Goal: Transaction & Acquisition: Purchase product/service

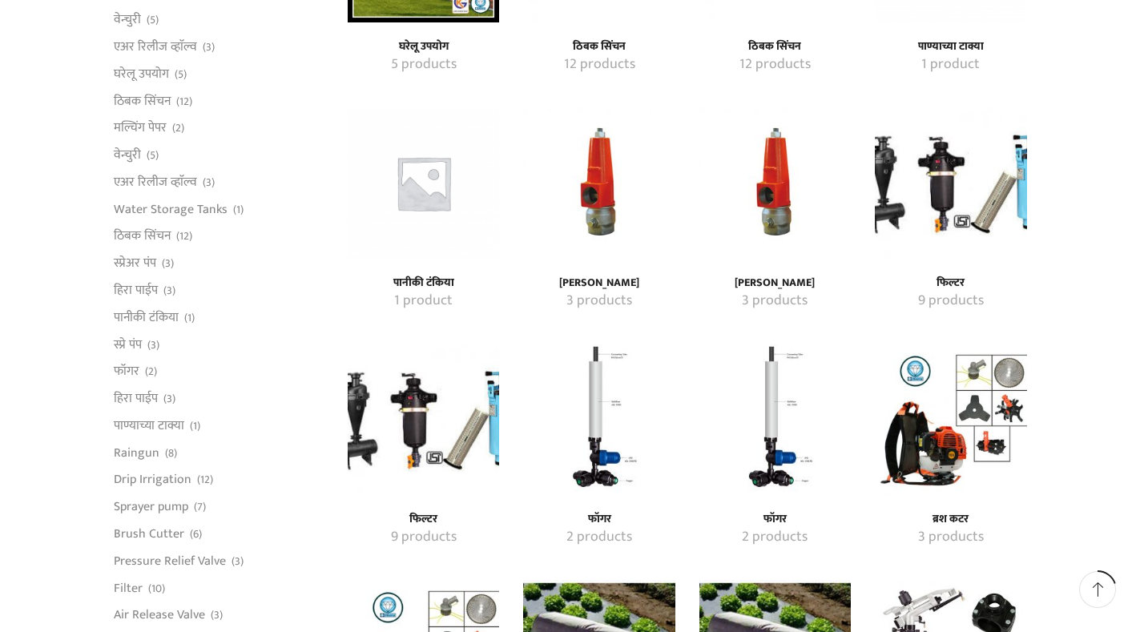
scroll to position [801, 0]
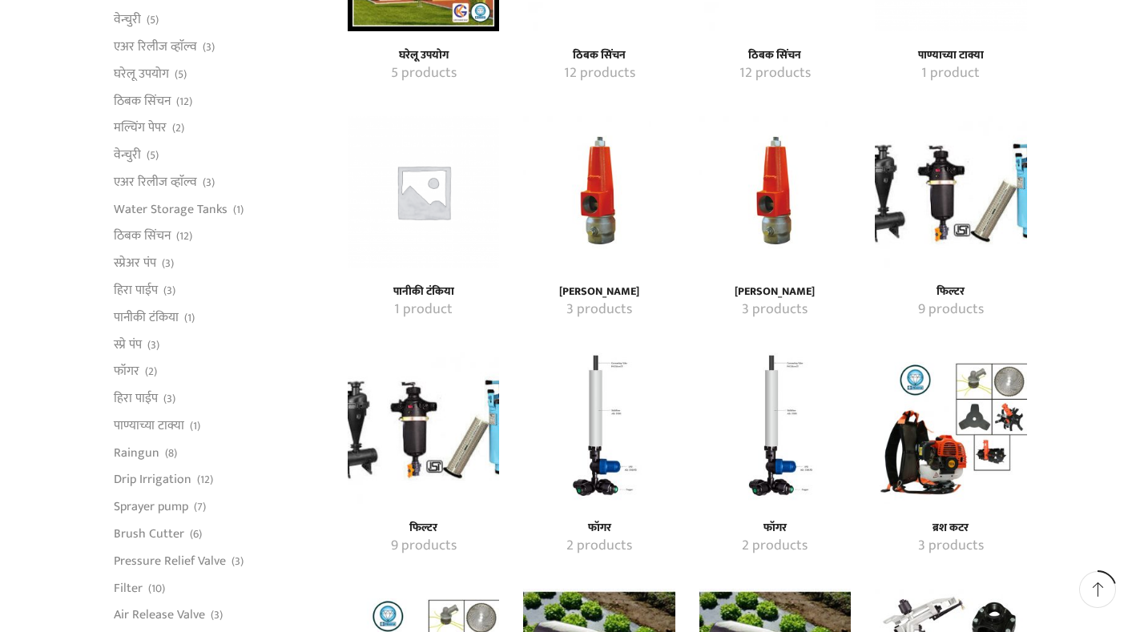
click at [968, 186] on img "Visit product category फिल्टर" at bounding box center [950, 191] width 151 height 151
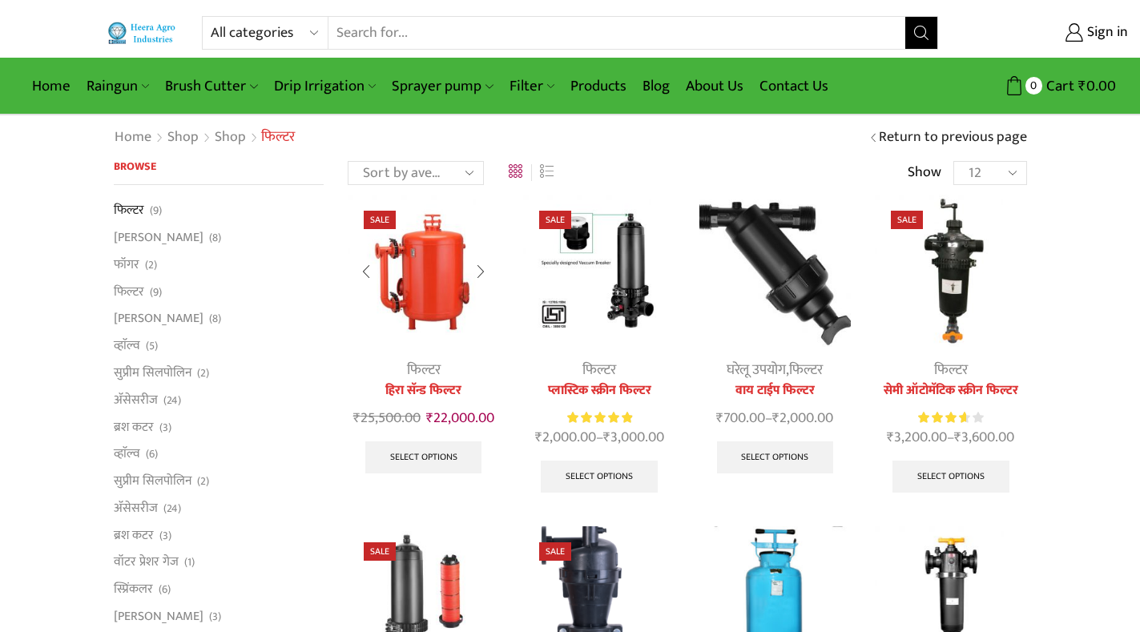
click at [445, 287] on img at bounding box center [423, 270] width 151 height 151
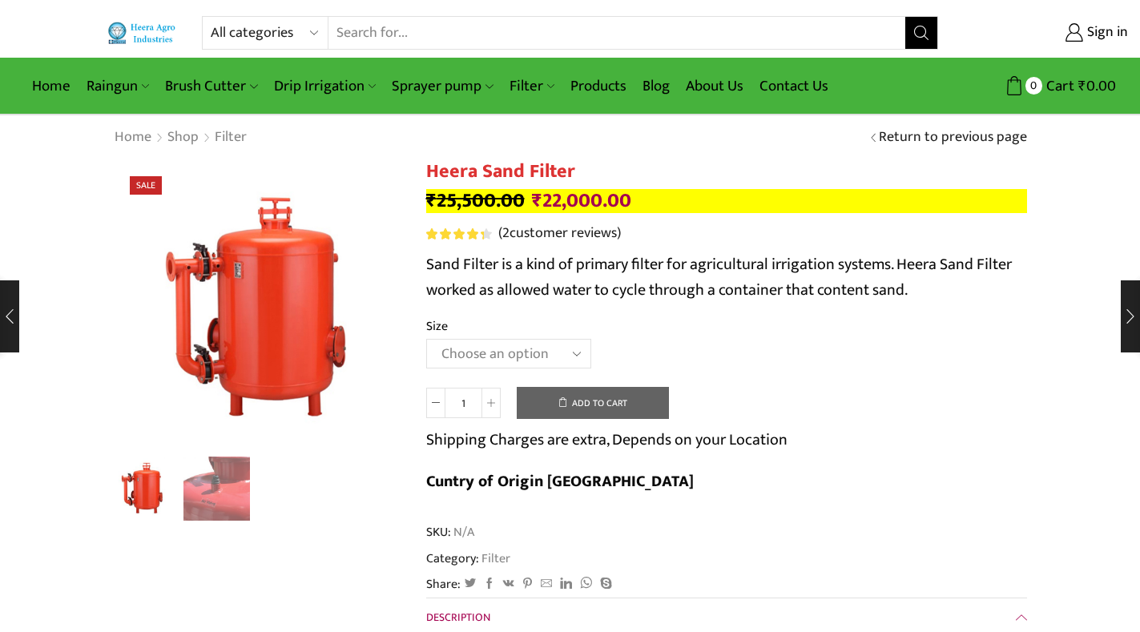
click at [582, 349] on select "Choose an option 3.0’’x 45 m3." at bounding box center [508, 354] width 165 height 30
click at [938, 357] on td "Choose an option 3.0’’x 45 m3. Clear" at bounding box center [726, 361] width 601 height 44
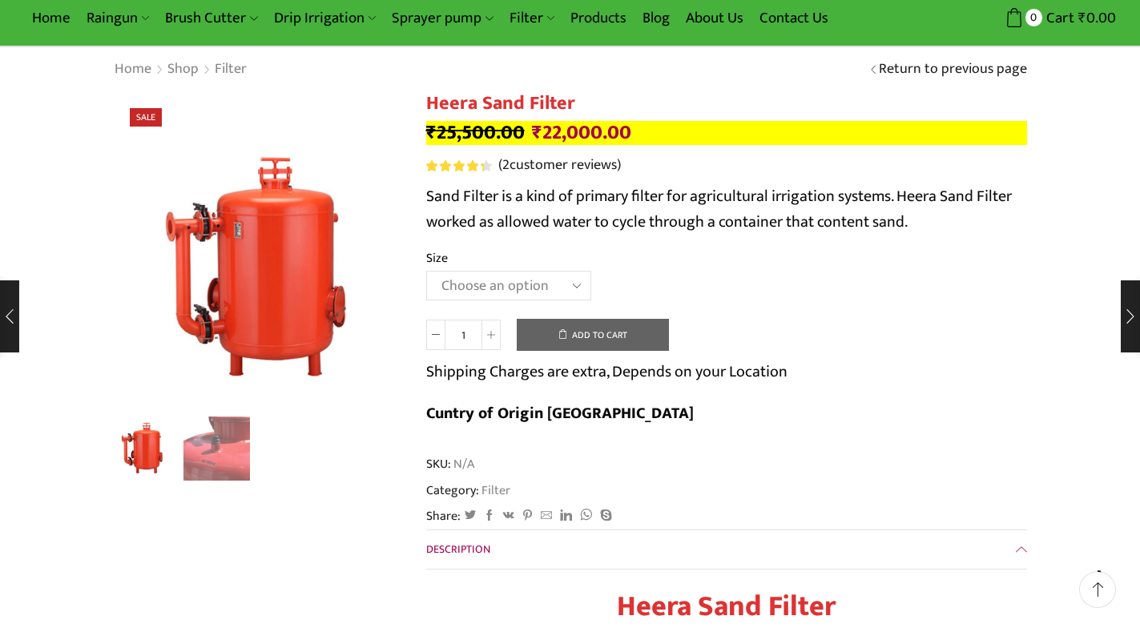
scroll to position [240, 0]
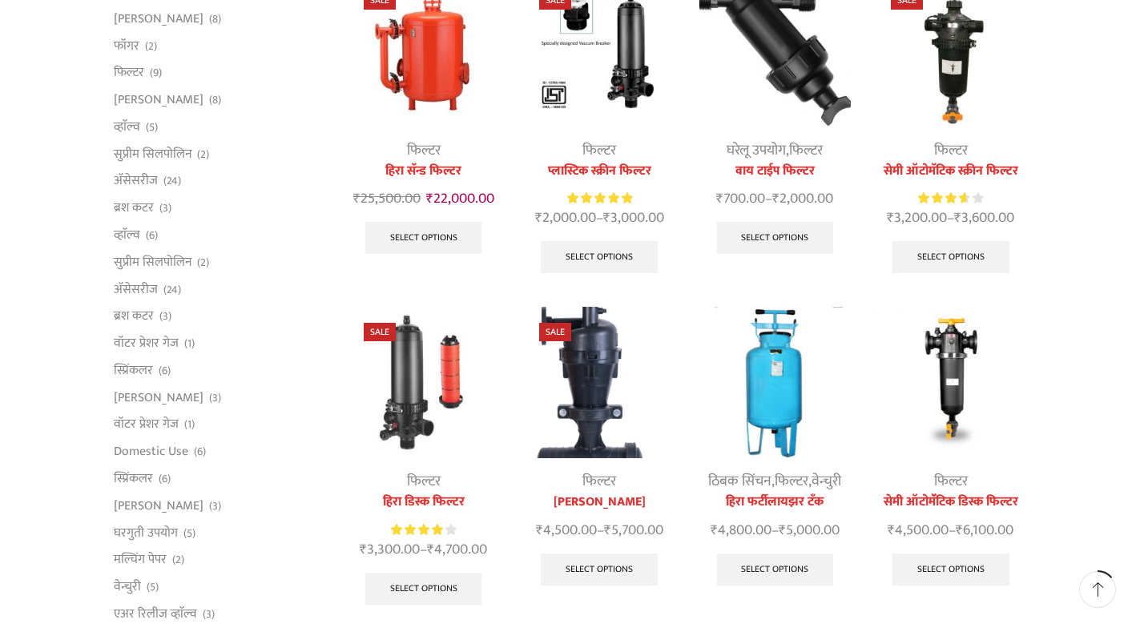
scroll to position [160, 0]
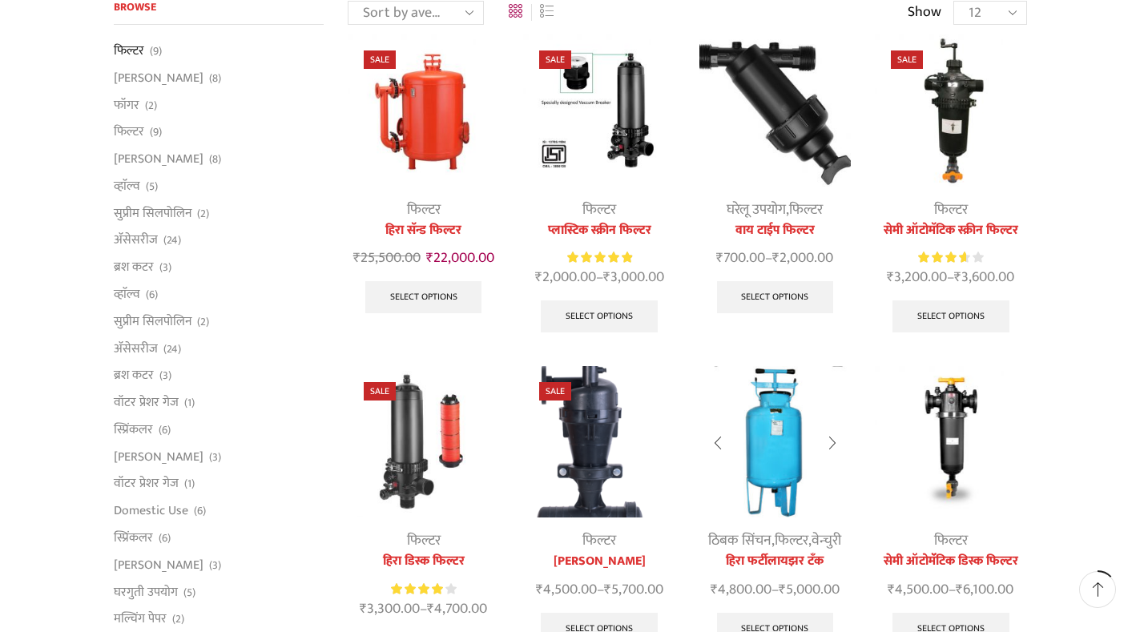
click at [768, 471] on img at bounding box center [775, 441] width 151 height 151
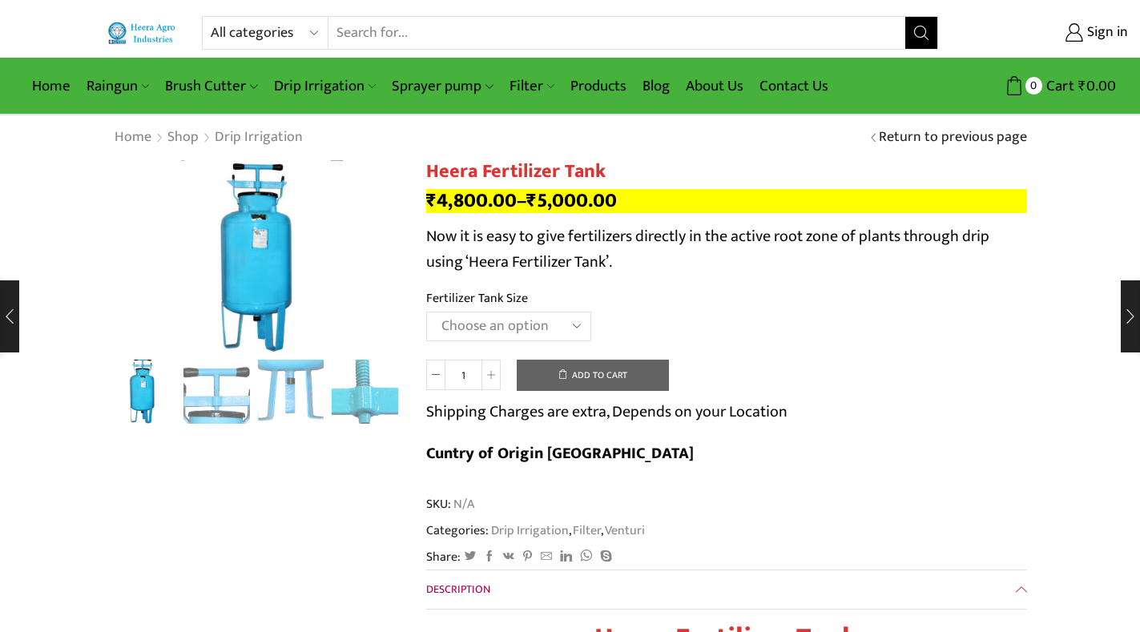
click at [575, 332] on select "Choose an option 90 Litres 120 Litres" at bounding box center [508, 327] width 165 height 30
select select "120 Litres"
click at [426, 312] on select "Choose an option 90 Litres 120 Litres" at bounding box center [508, 327] width 165 height 30
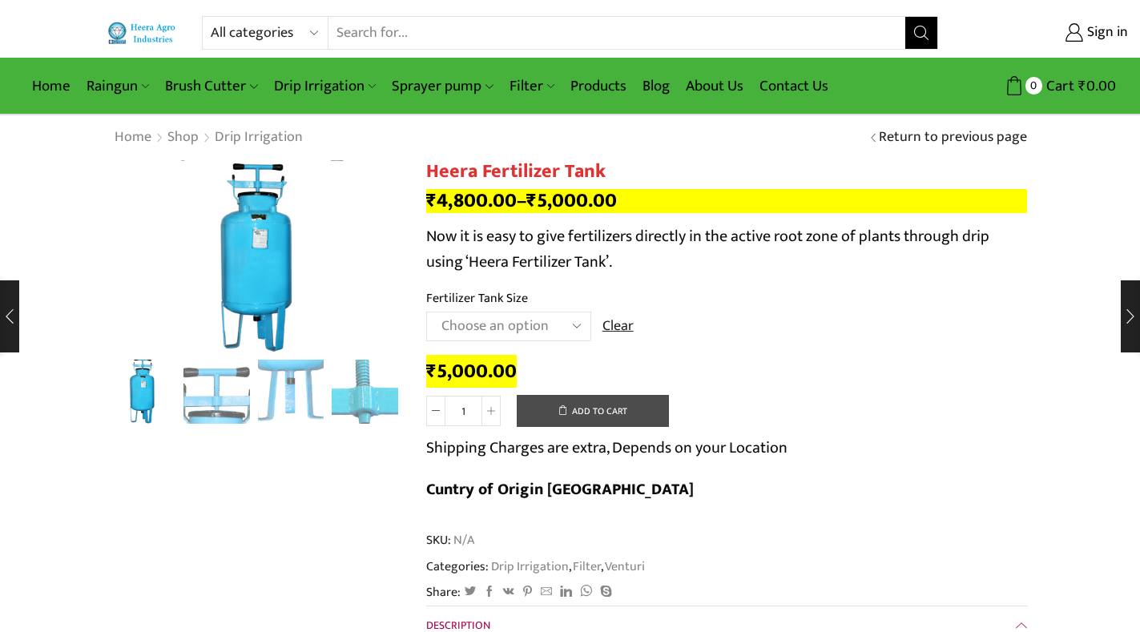
click at [589, 407] on button "Add to cart" at bounding box center [593, 411] width 152 height 32
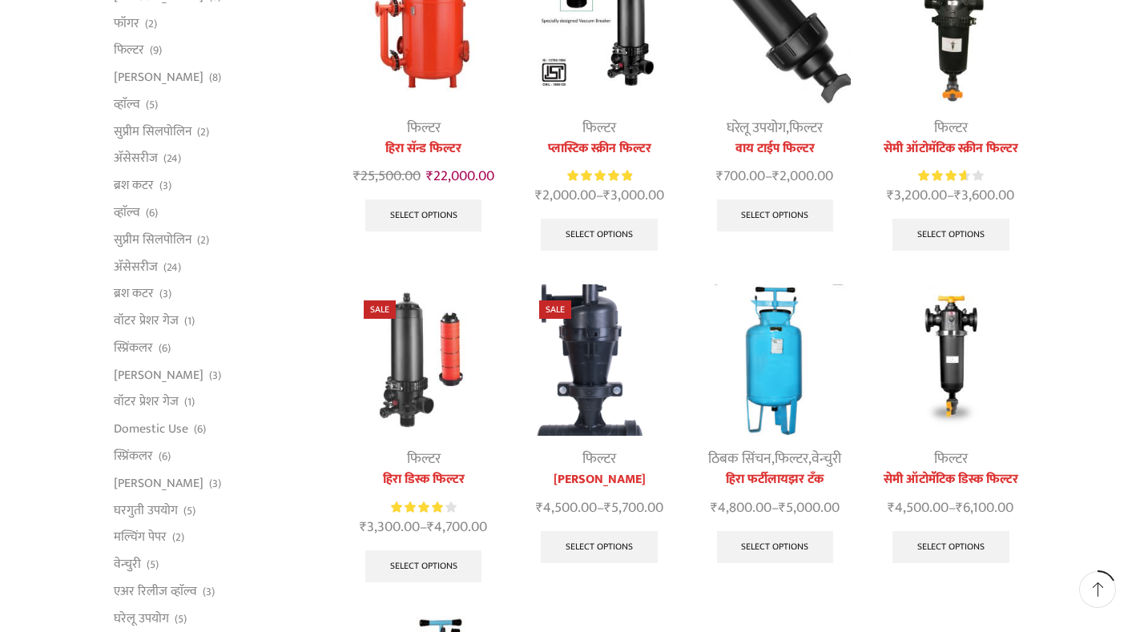
scroll to position [240, 0]
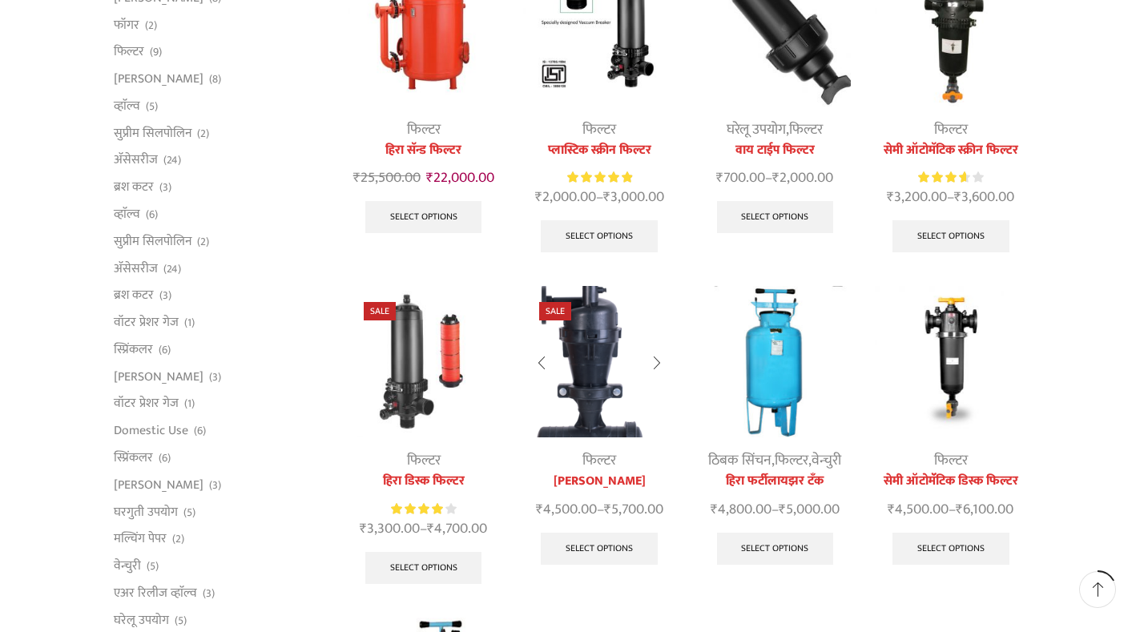
click at [605, 375] on img at bounding box center [598, 361] width 151 height 151
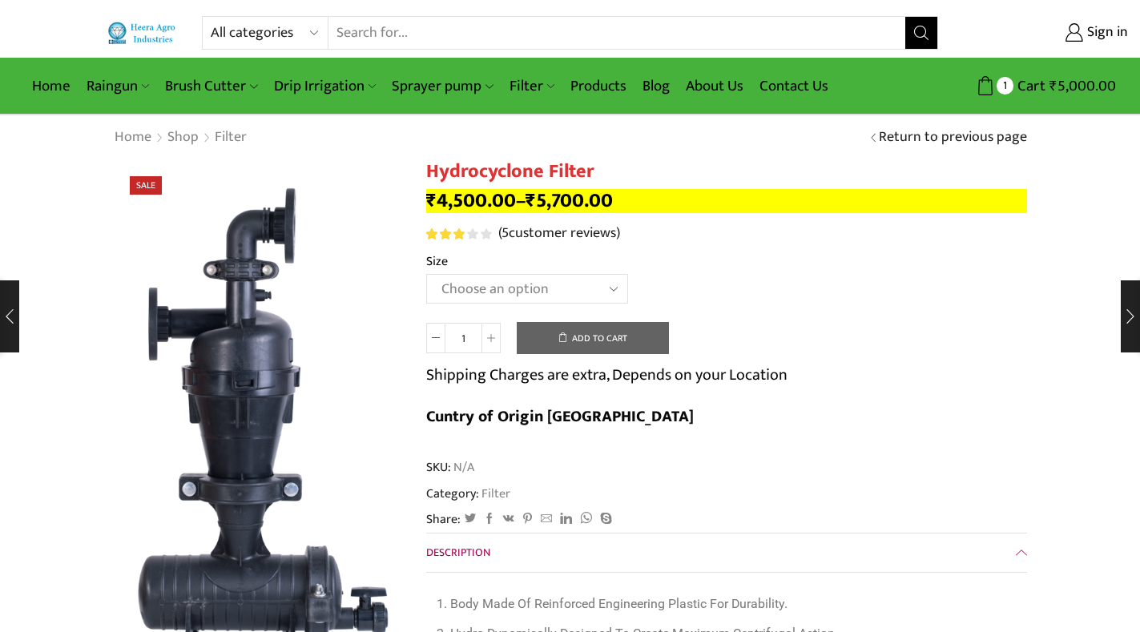
click at [623, 293] on select "Choose an option 2" Hydrocyclone Filter 2.5" Hydrocyclone Filter 3" Hydrocyclon…" at bounding box center [527, 289] width 202 height 30
click at [426, 274] on select "Choose an option 2" Hydrocyclone Filter 2.5" Hydrocyclone Filter 3" Hydrocyclon…" at bounding box center [527, 289] width 202 height 30
select select "2" Hydrocyclone Filter"
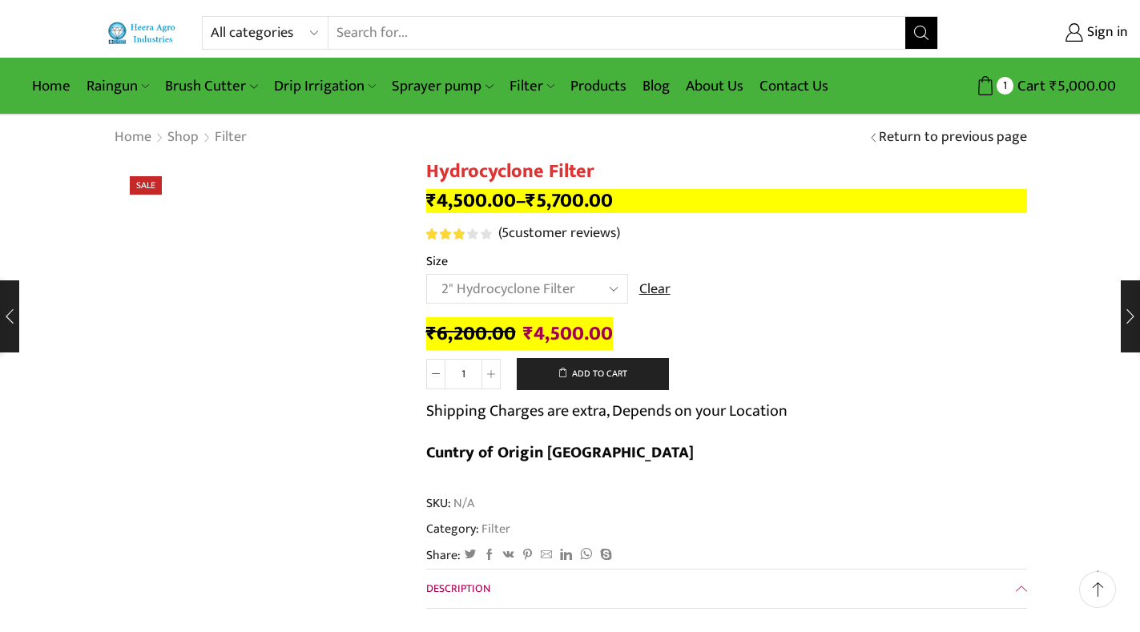
scroll to position [160, 0]
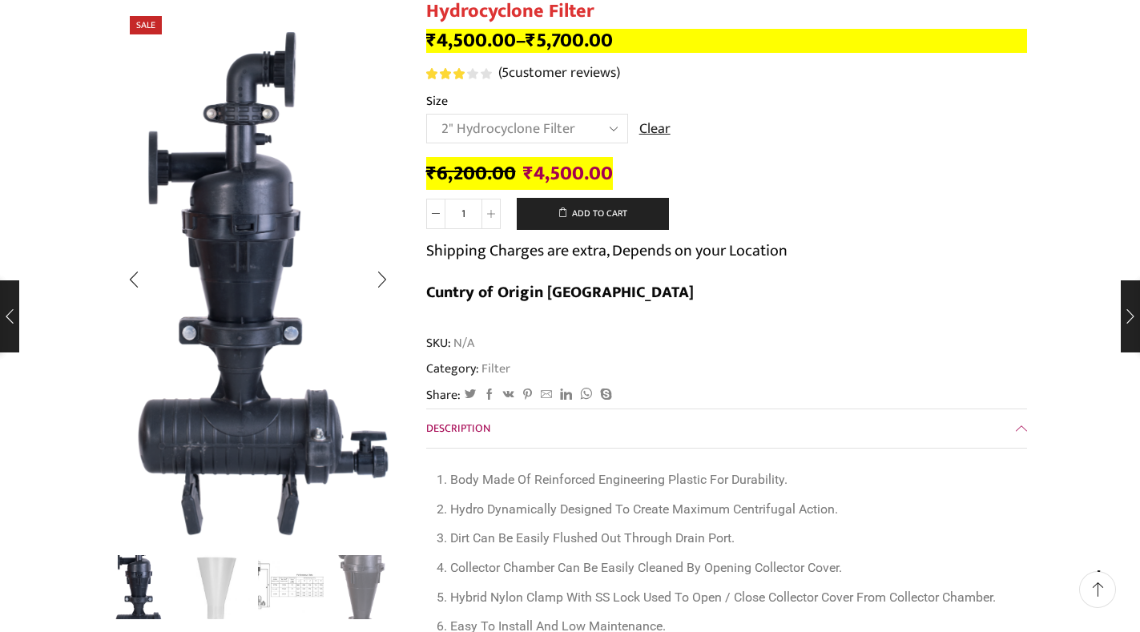
click at [280, 589] on img "3 / 4" at bounding box center [291, 586] width 67 height 67
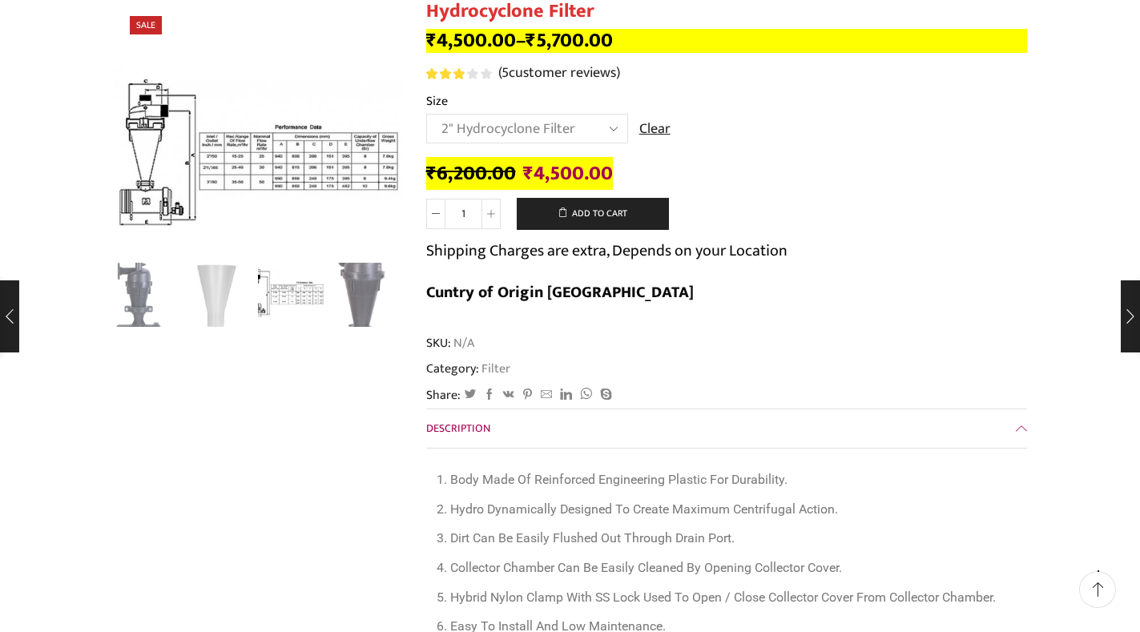
scroll to position [0, 0]
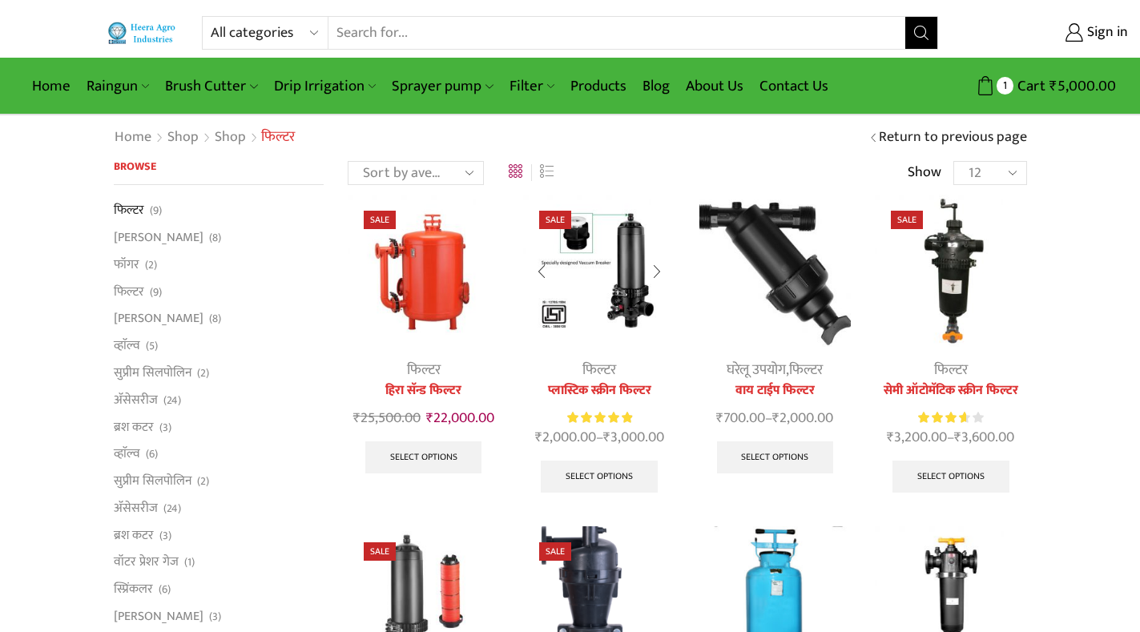
click at [604, 295] on img at bounding box center [598, 270] width 151 height 151
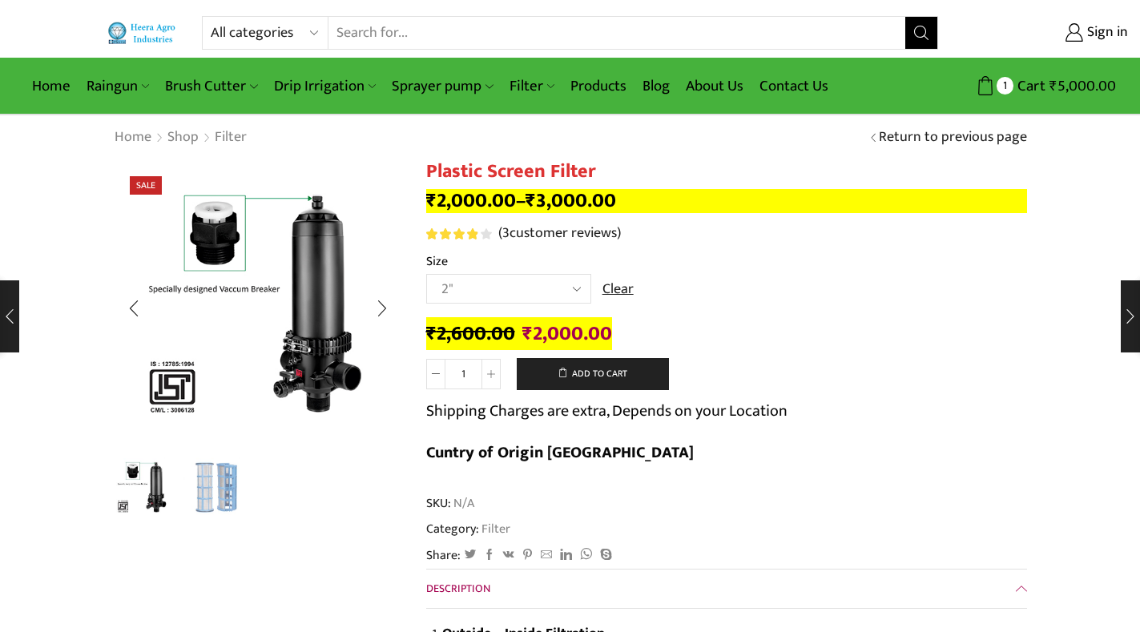
click at [202, 494] on img "2 / 2" at bounding box center [217, 487] width 67 height 67
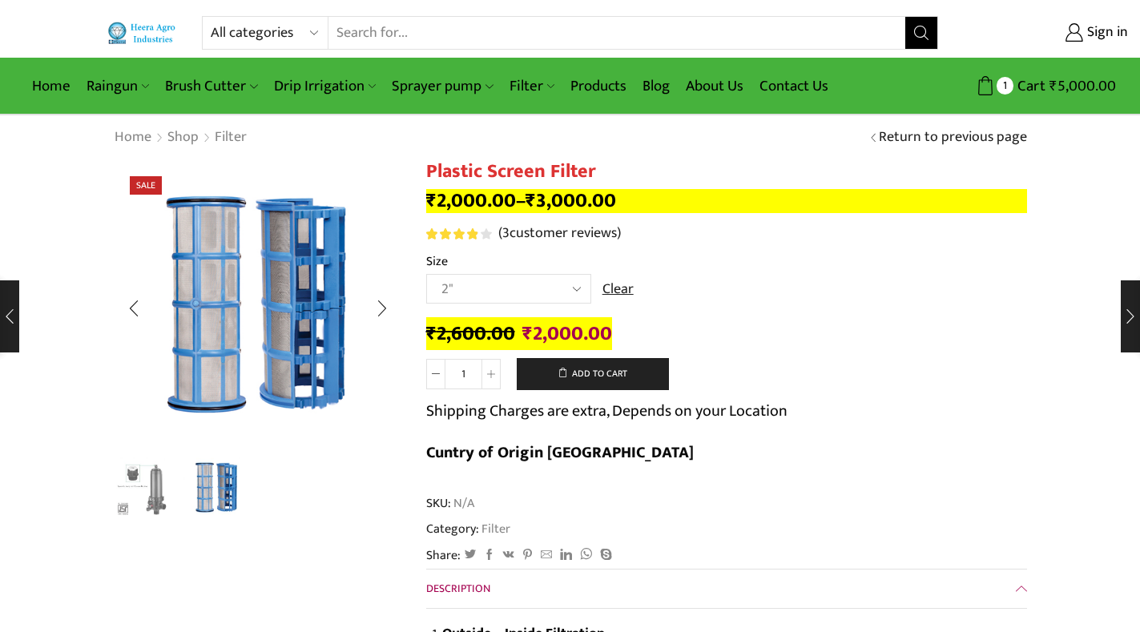
click at [202, 494] on img "2 / 2" at bounding box center [217, 487] width 67 height 67
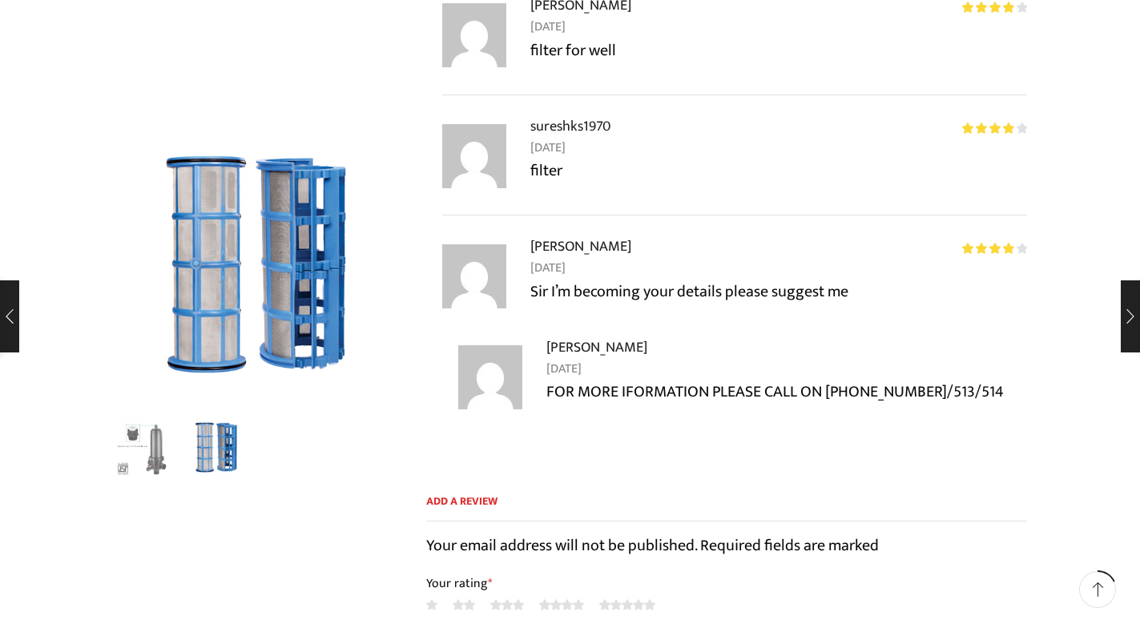
scroll to position [1122, 0]
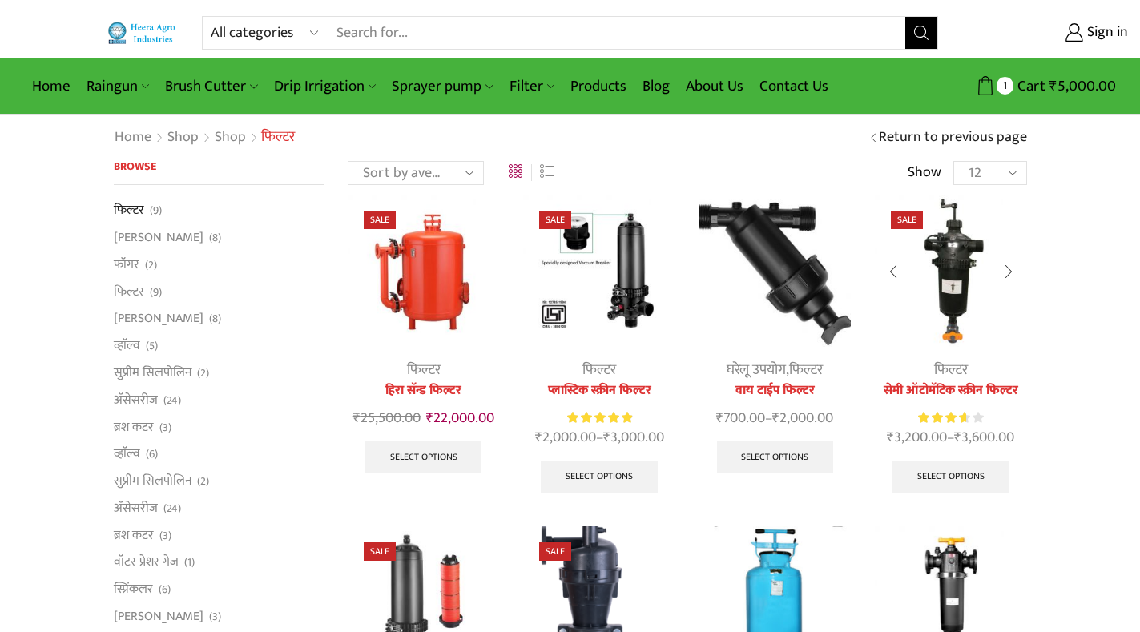
click at [958, 326] on img at bounding box center [950, 270] width 151 height 151
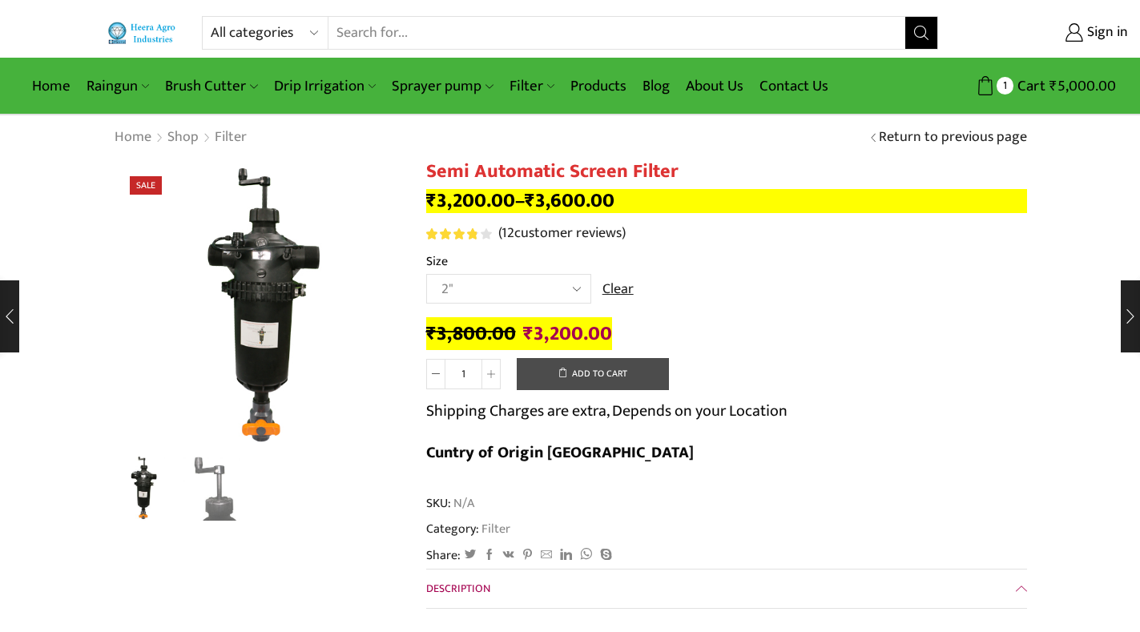
click at [603, 370] on button "Add to cart" at bounding box center [593, 374] width 152 height 32
click at [600, 88] on link "Products" at bounding box center [599, 86] width 72 height 38
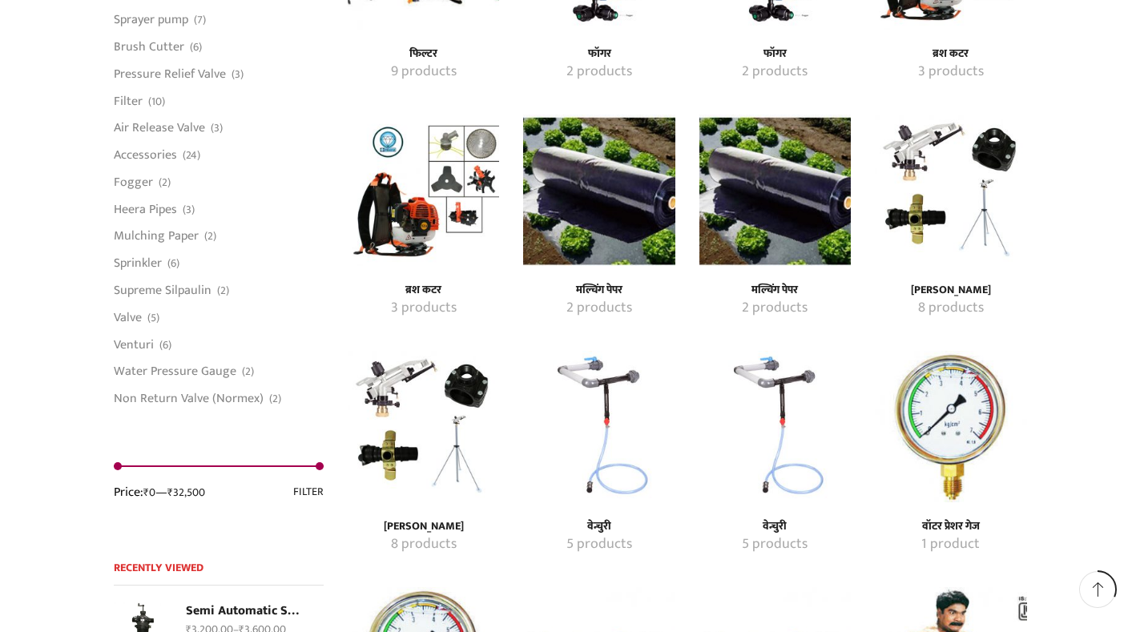
scroll to position [1282, 0]
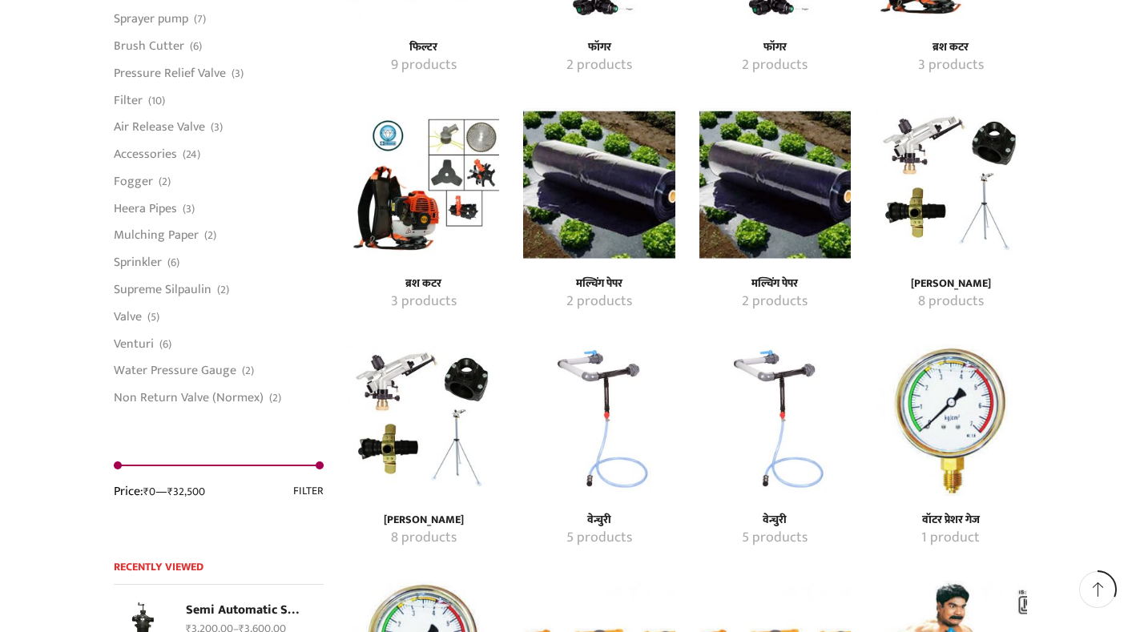
click at [953, 457] on img "Visit product category वॉटर प्रेशर गेज" at bounding box center [950, 420] width 151 height 151
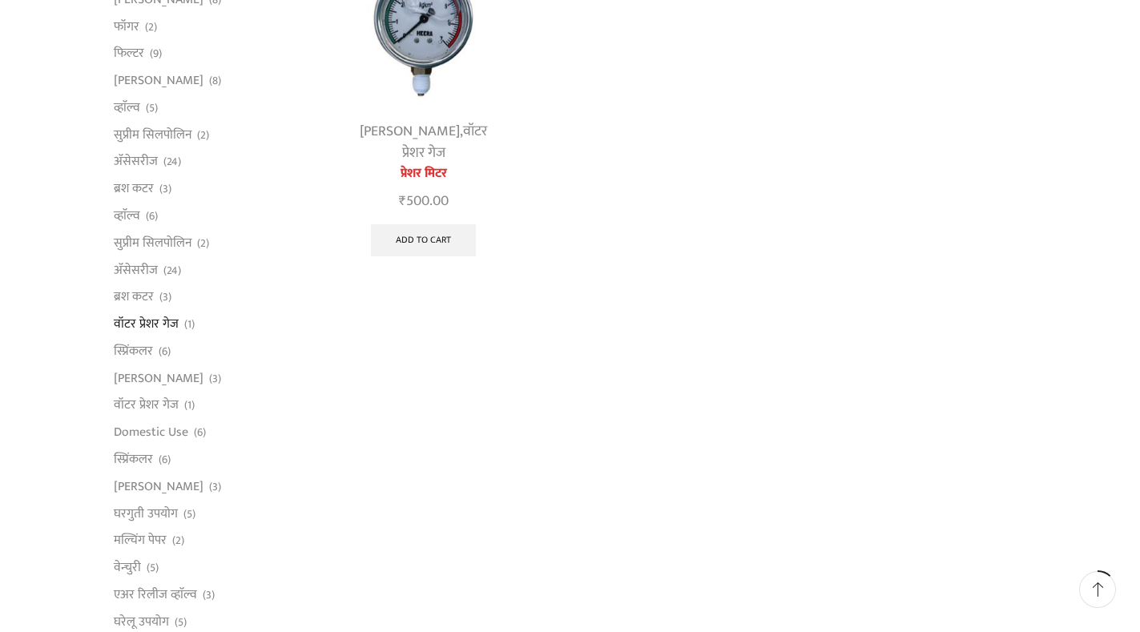
scroll to position [240, 0]
click at [436, 238] on link "Add to cart" at bounding box center [423, 239] width 105 height 32
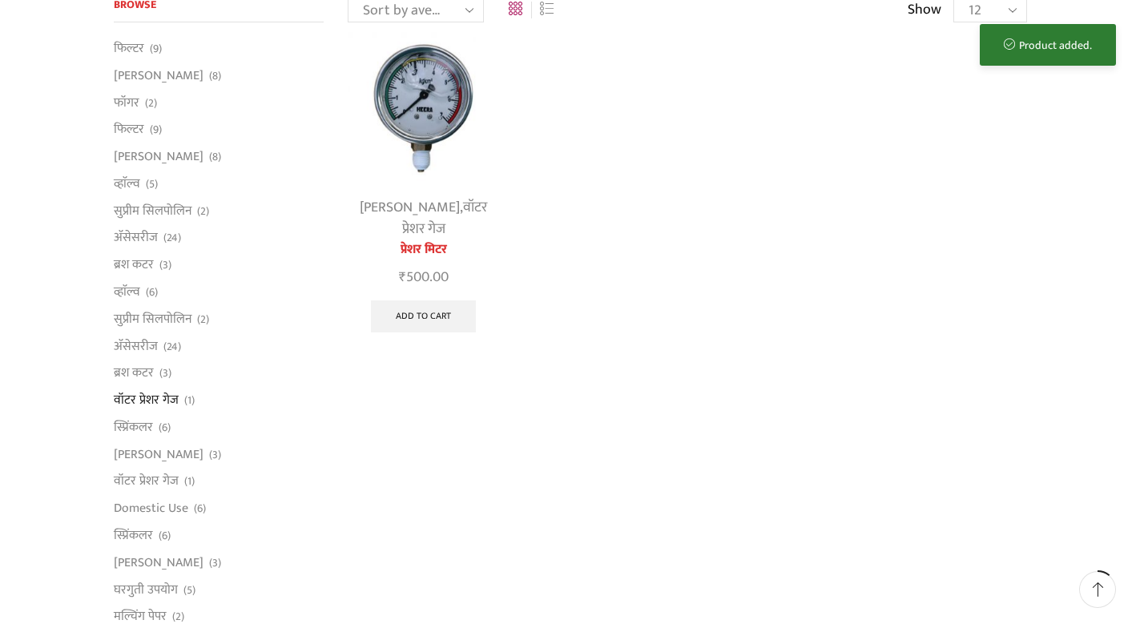
scroll to position [0, 0]
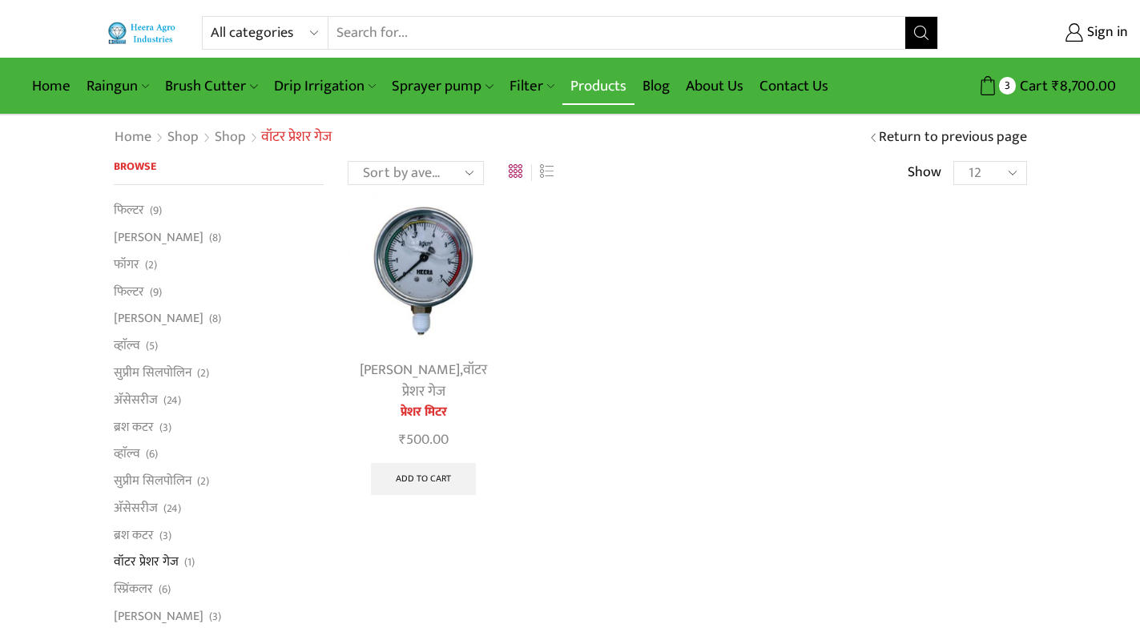
click at [597, 88] on link "Products" at bounding box center [599, 86] width 72 height 38
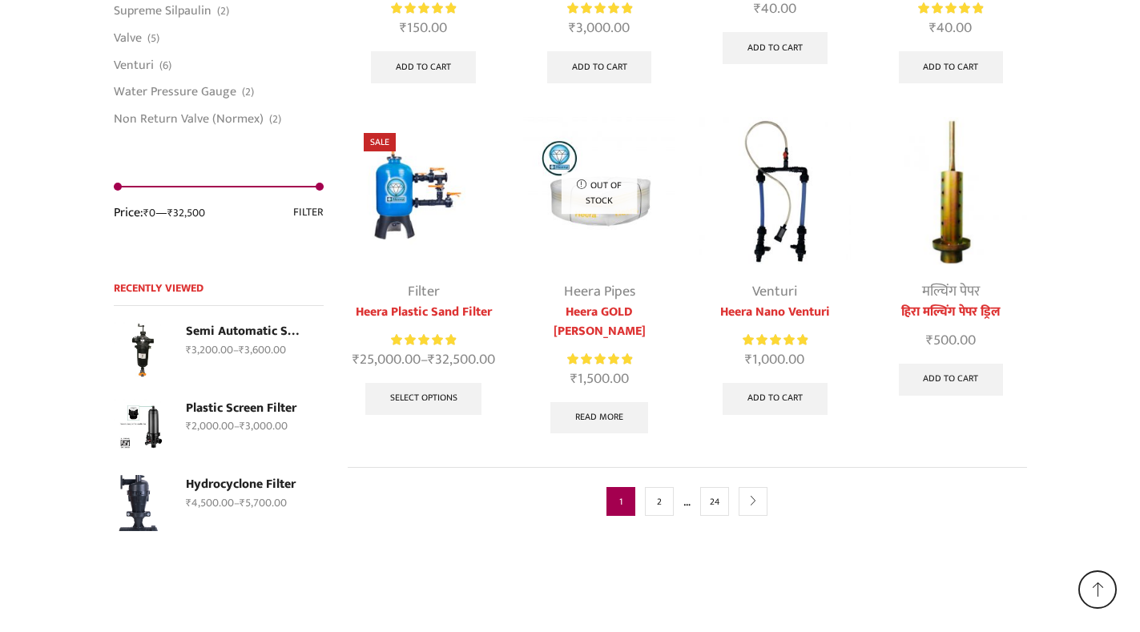
scroll to position [4101, 0]
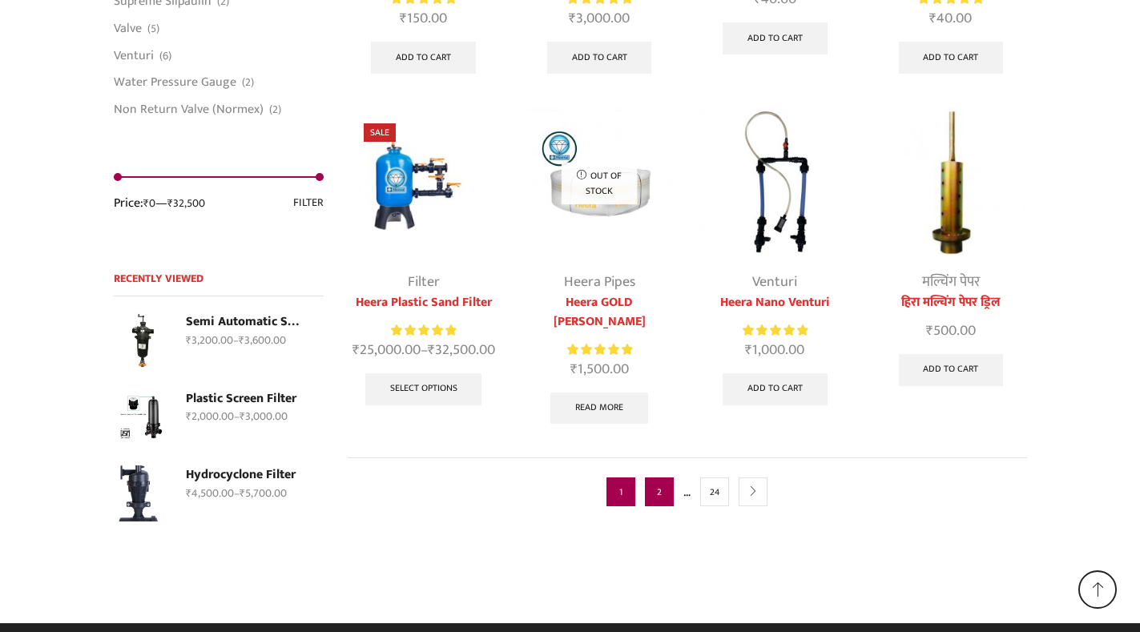
click at [664, 478] on link "2" at bounding box center [659, 492] width 29 height 29
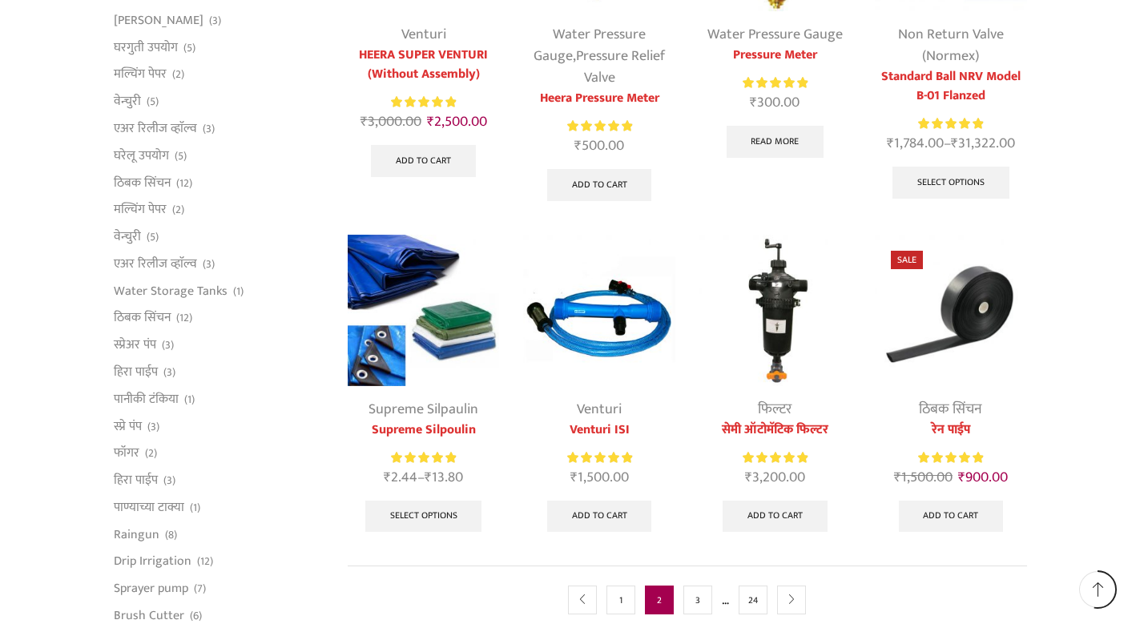
scroll to position [881, 0]
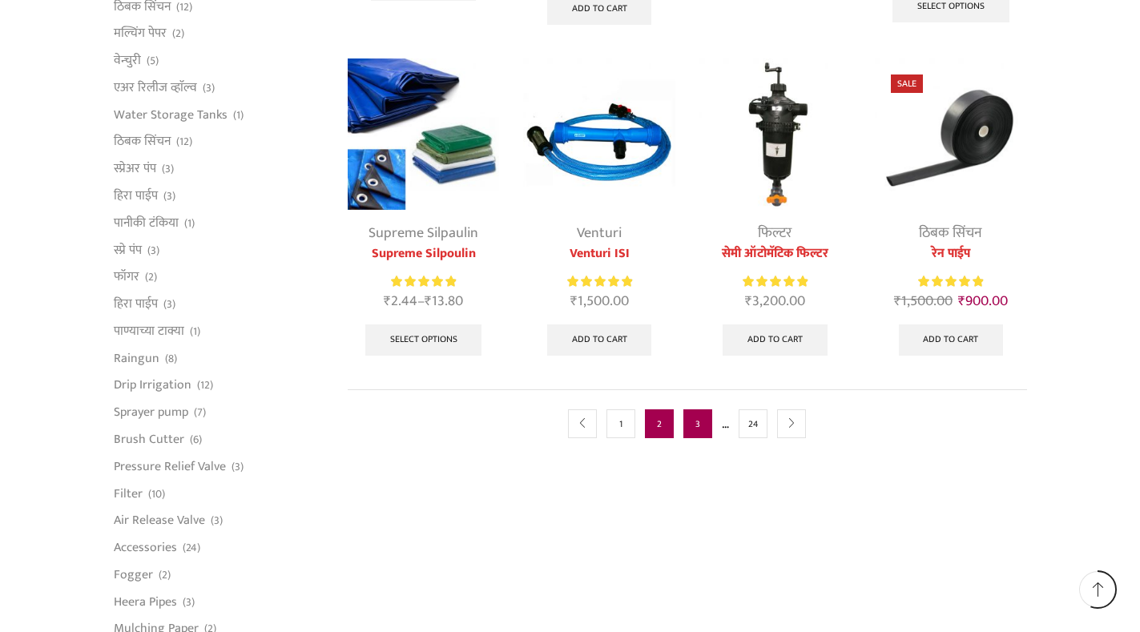
click at [698, 427] on link "3" at bounding box center [698, 423] width 29 height 29
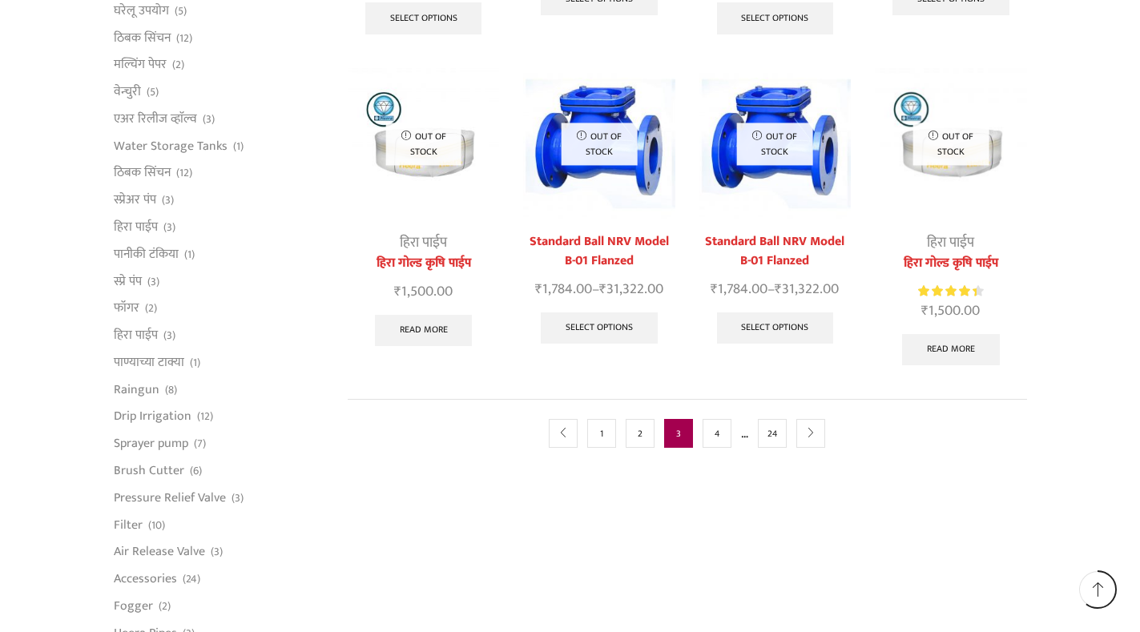
scroll to position [962, 0]
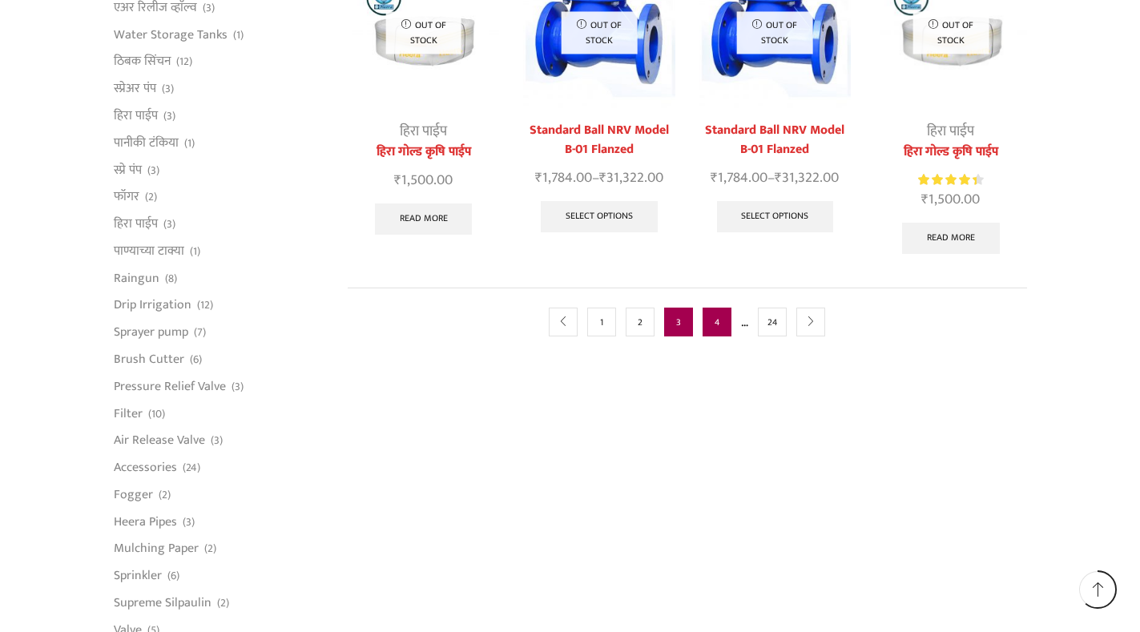
click at [716, 315] on link "4" at bounding box center [717, 322] width 29 height 29
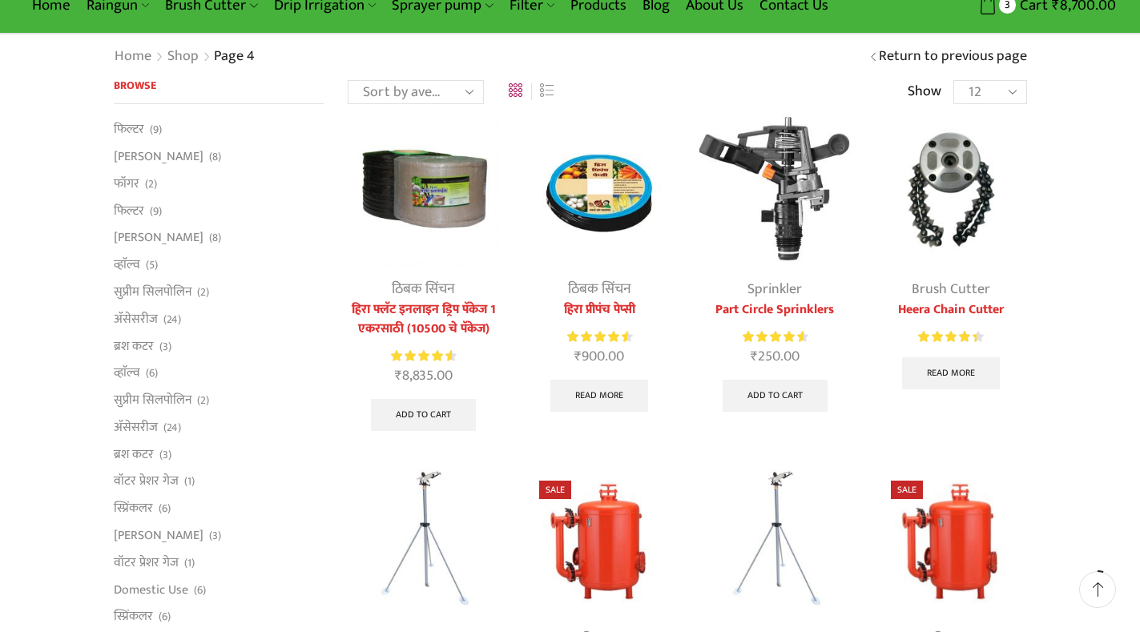
scroll to position [80, 0]
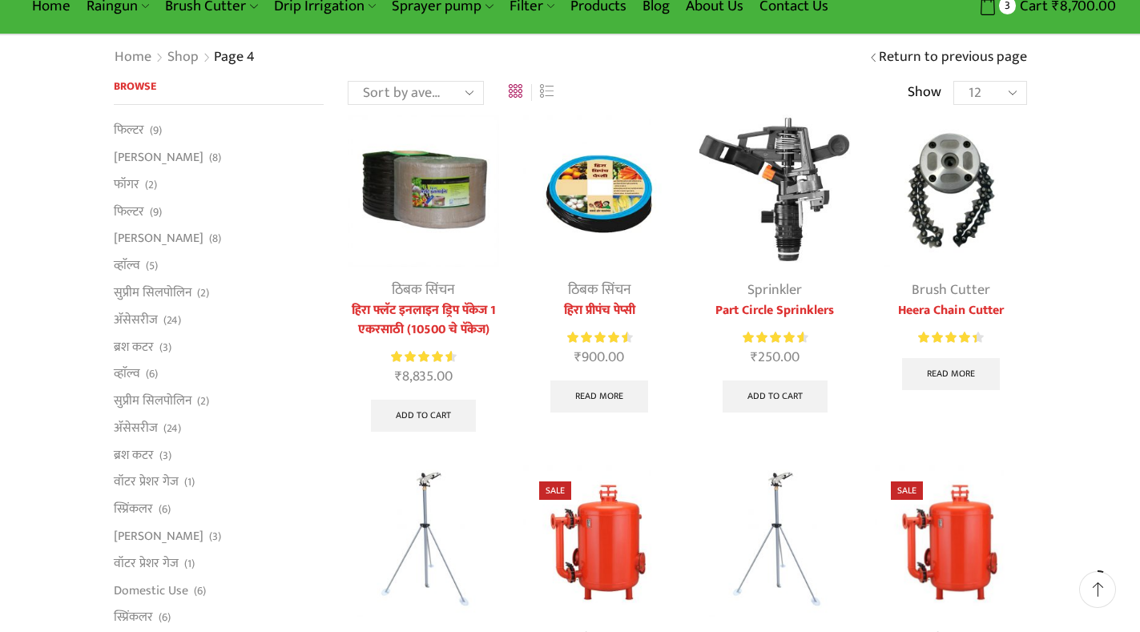
click at [974, 180] on img at bounding box center [950, 190] width 151 height 151
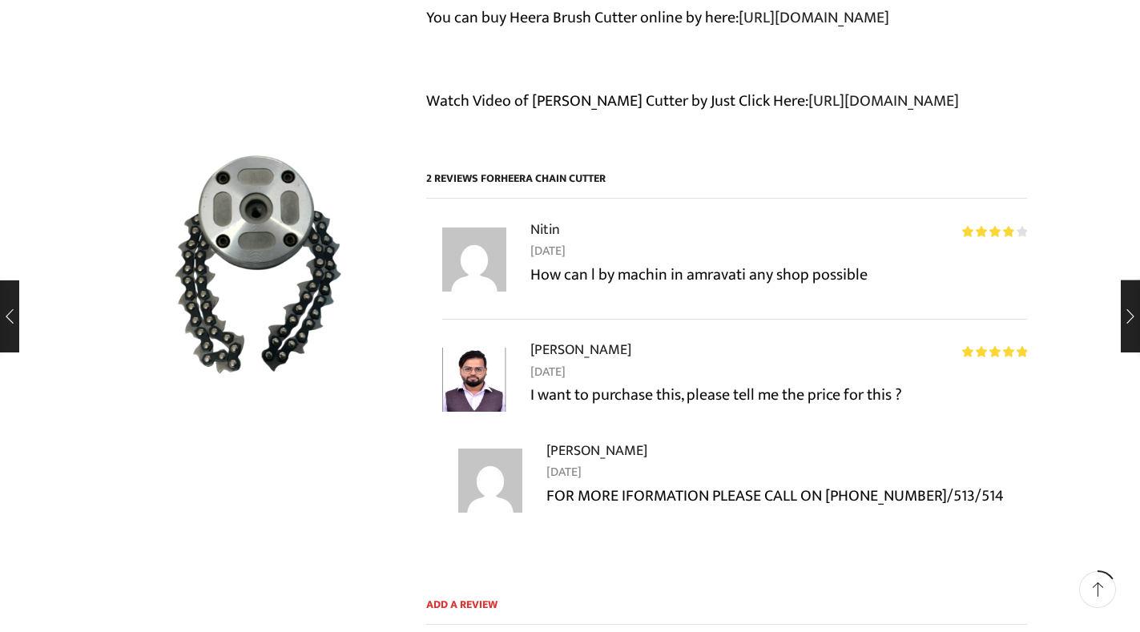
scroll to position [881, 0]
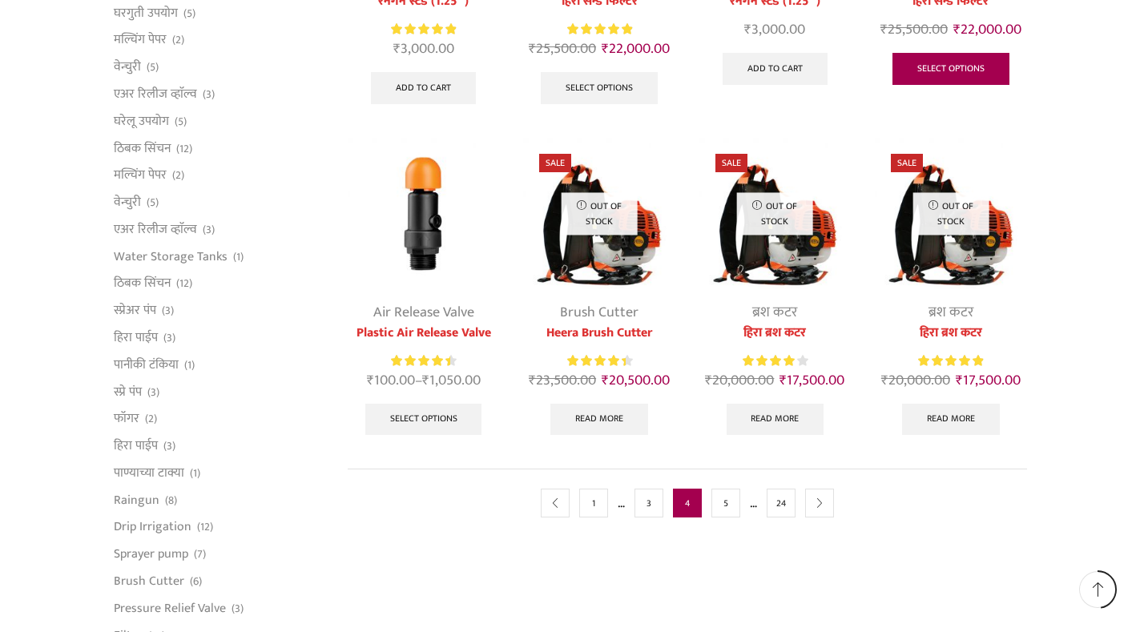
scroll to position [804, 0]
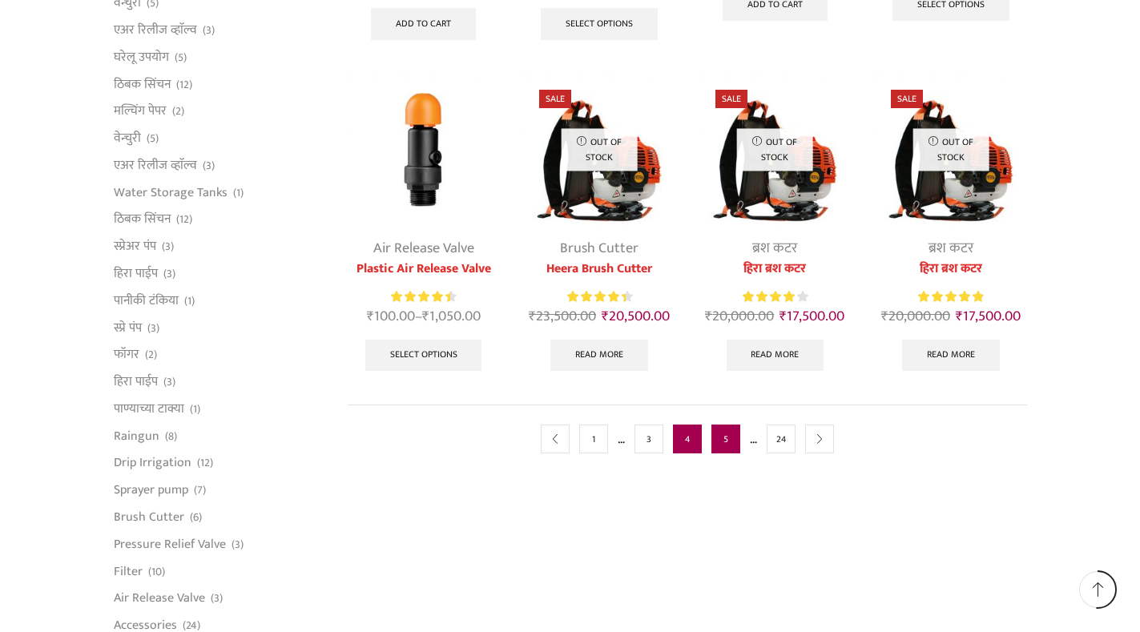
click at [722, 440] on link "5" at bounding box center [726, 439] width 29 height 29
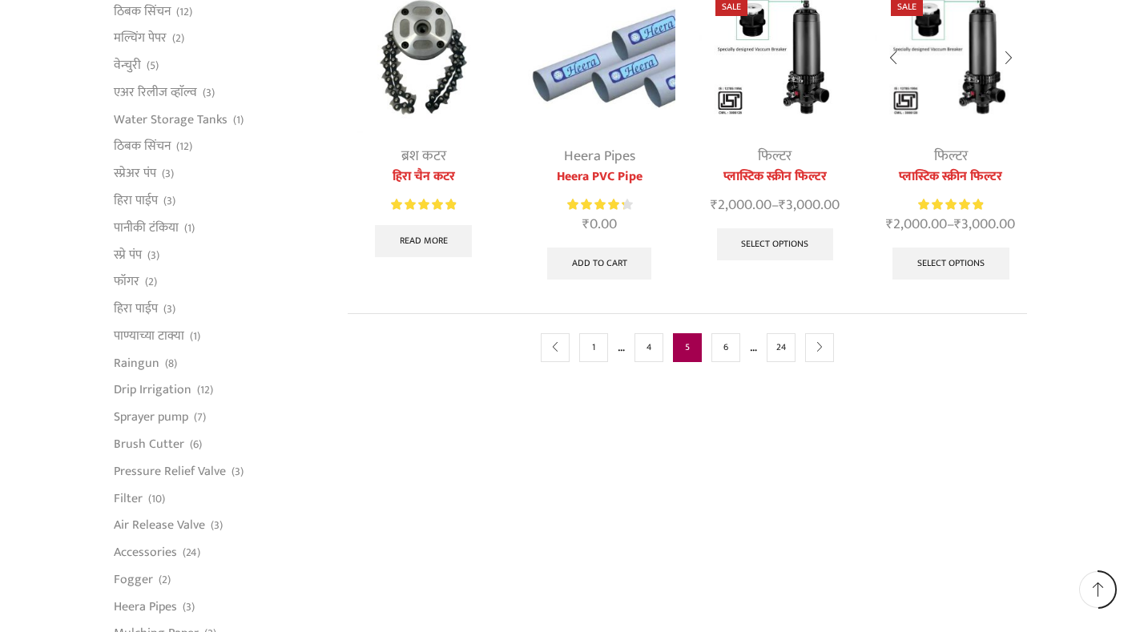
scroll to position [881, 0]
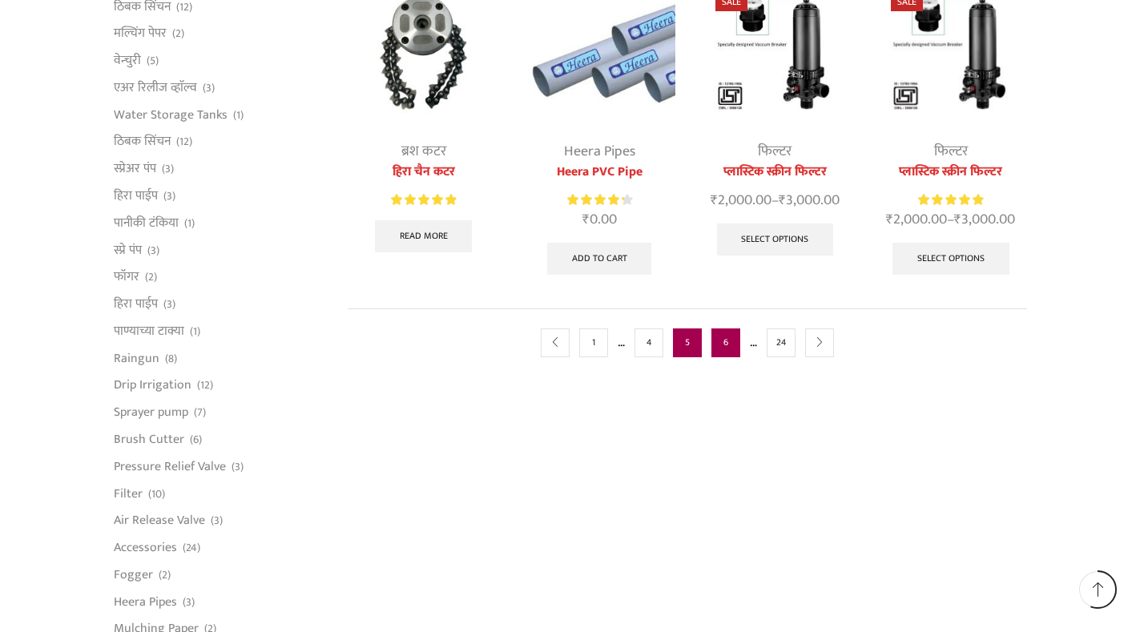
click at [728, 345] on link "6" at bounding box center [726, 343] width 29 height 29
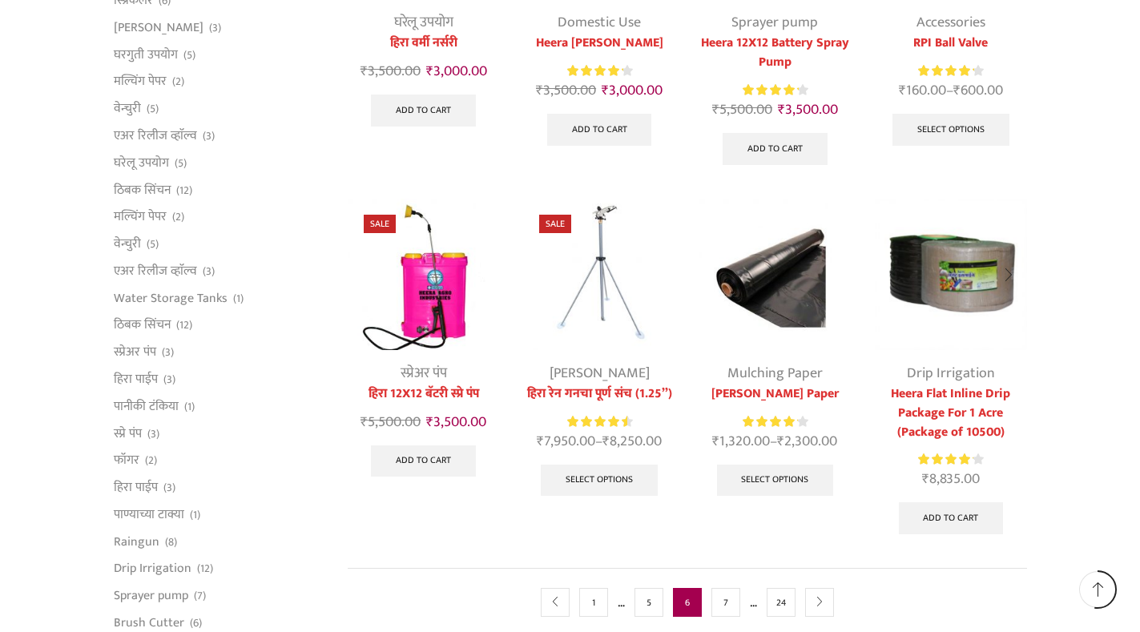
scroll to position [881, 0]
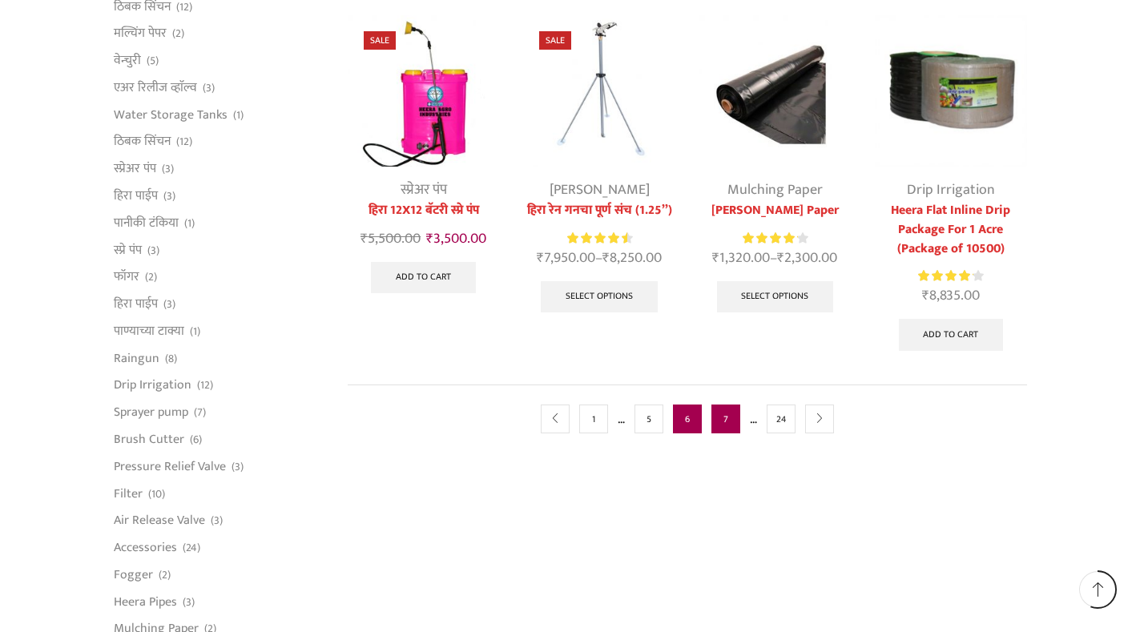
click at [721, 426] on link "7" at bounding box center [726, 419] width 29 height 29
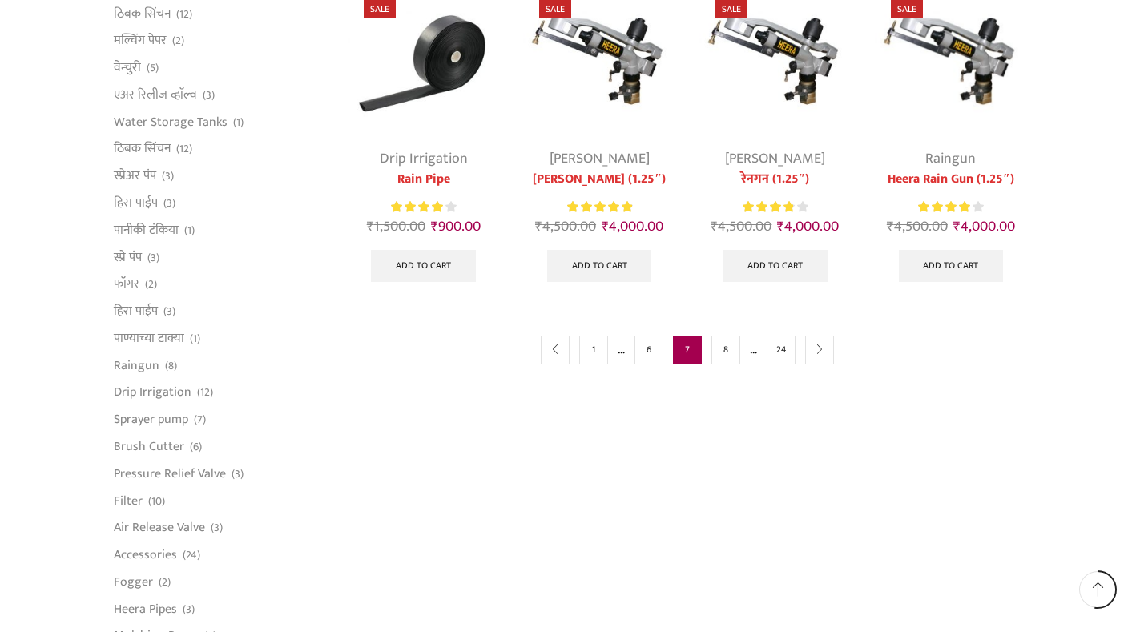
scroll to position [881, 0]
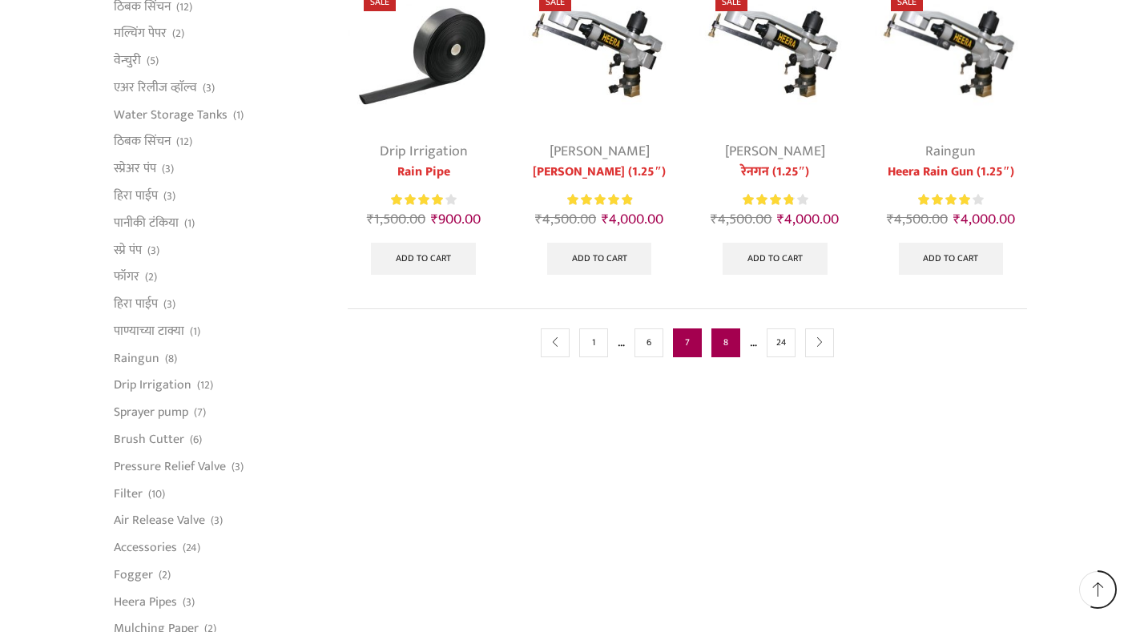
click at [731, 353] on link "8" at bounding box center [726, 343] width 29 height 29
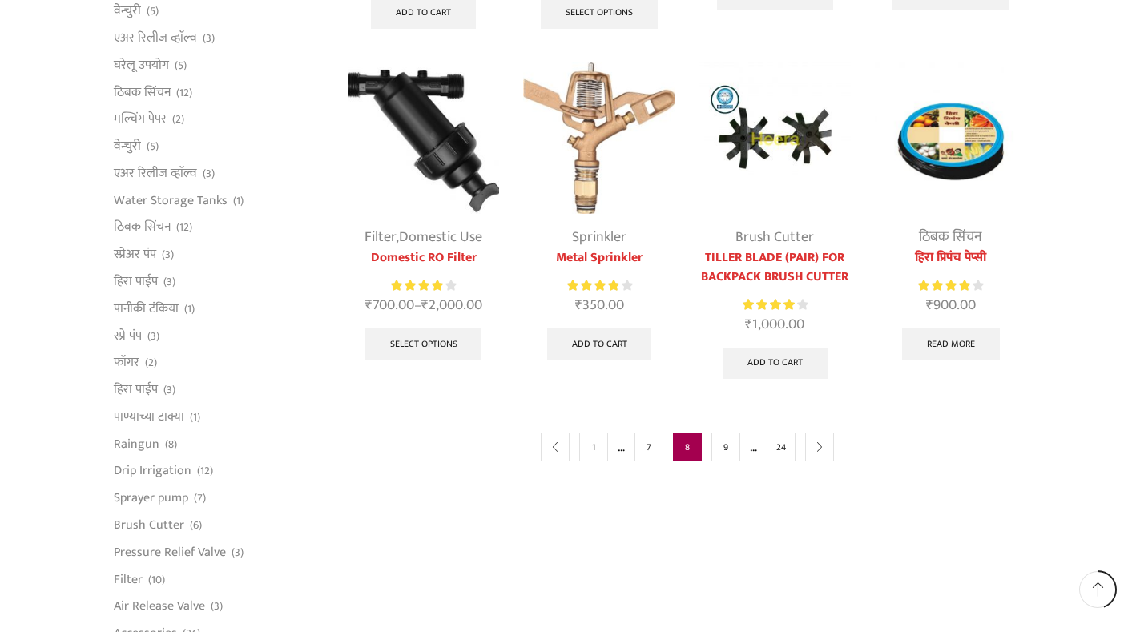
scroll to position [881, 0]
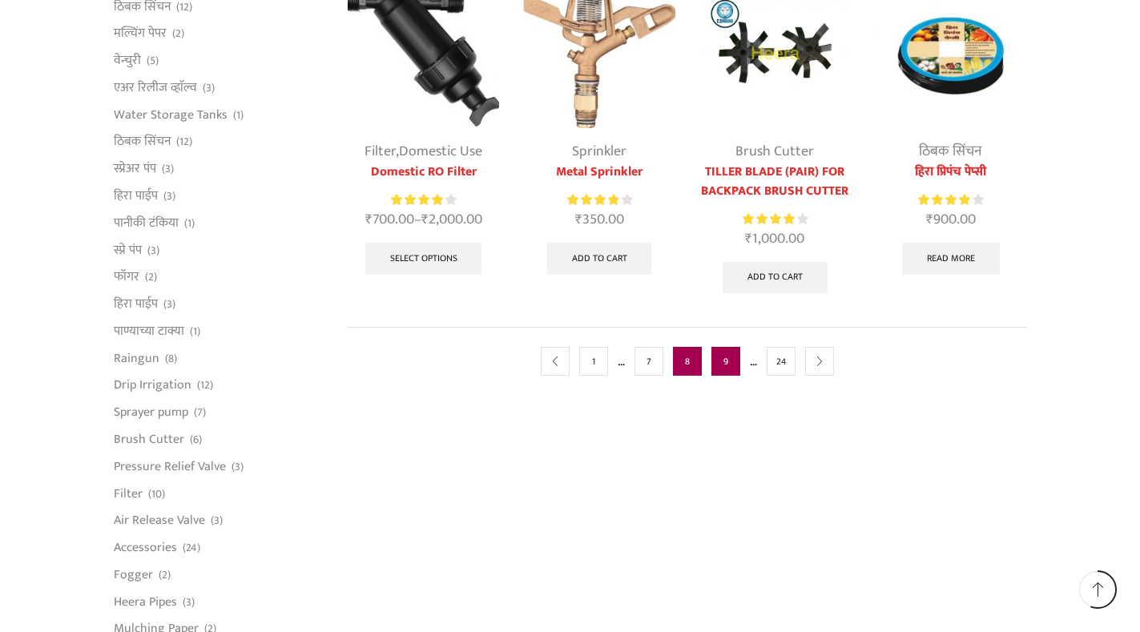
click at [726, 369] on link "9" at bounding box center [726, 361] width 29 height 29
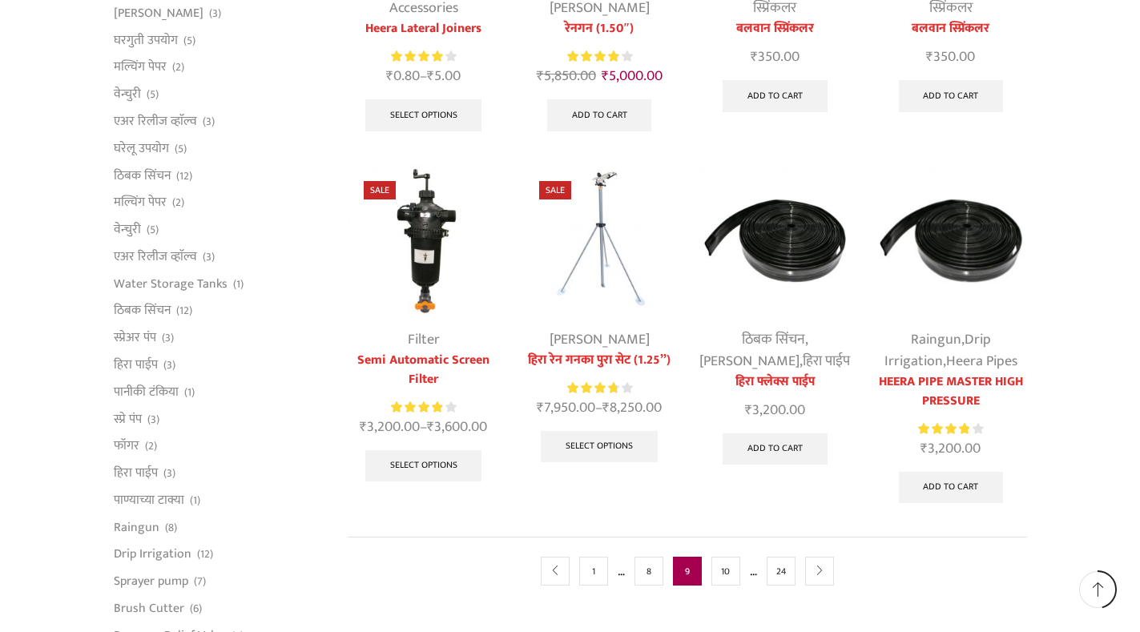
scroll to position [721, 0]
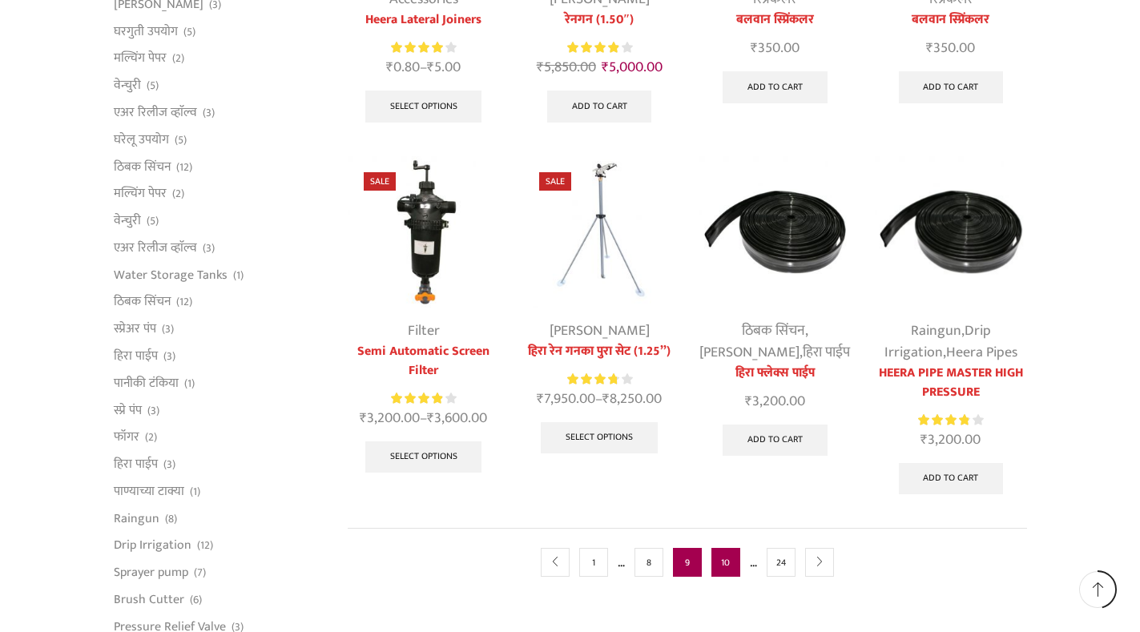
click at [716, 548] on link "10" at bounding box center [726, 562] width 29 height 29
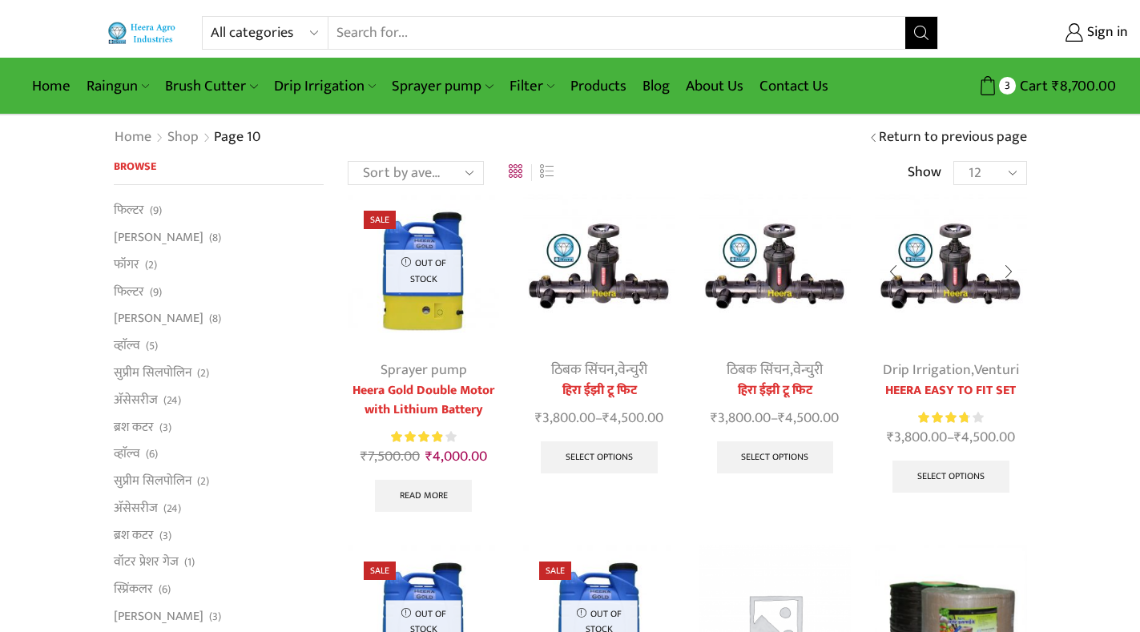
click at [938, 298] on img at bounding box center [950, 270] width 151 height 151
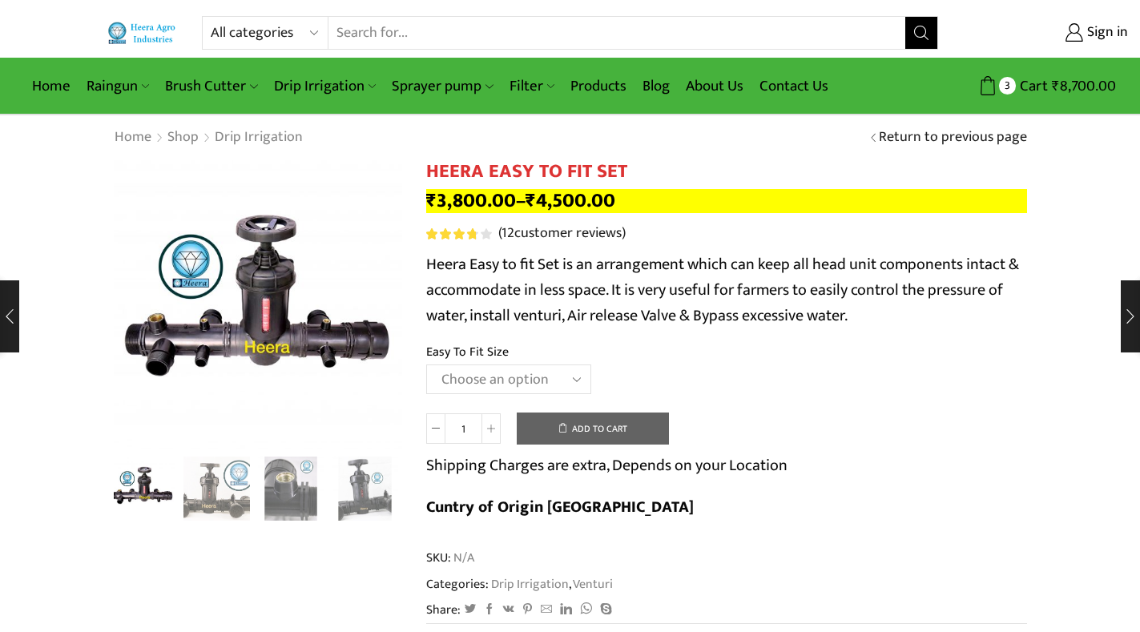
click at [578, 381] on select "Choose an option 2" Easy To Fit 2.5" Easy To Fit 3" Easy To Fit" at bounding box center [508, 380] width 165 height 30
click at [426, 365] on select "Choose an option 2" Easy To Fit 2.5" Easy To Fit 3" Easy To Fit" at bounding box center [508, 380] width 165 height 30
select select "2" Easy To Fit"
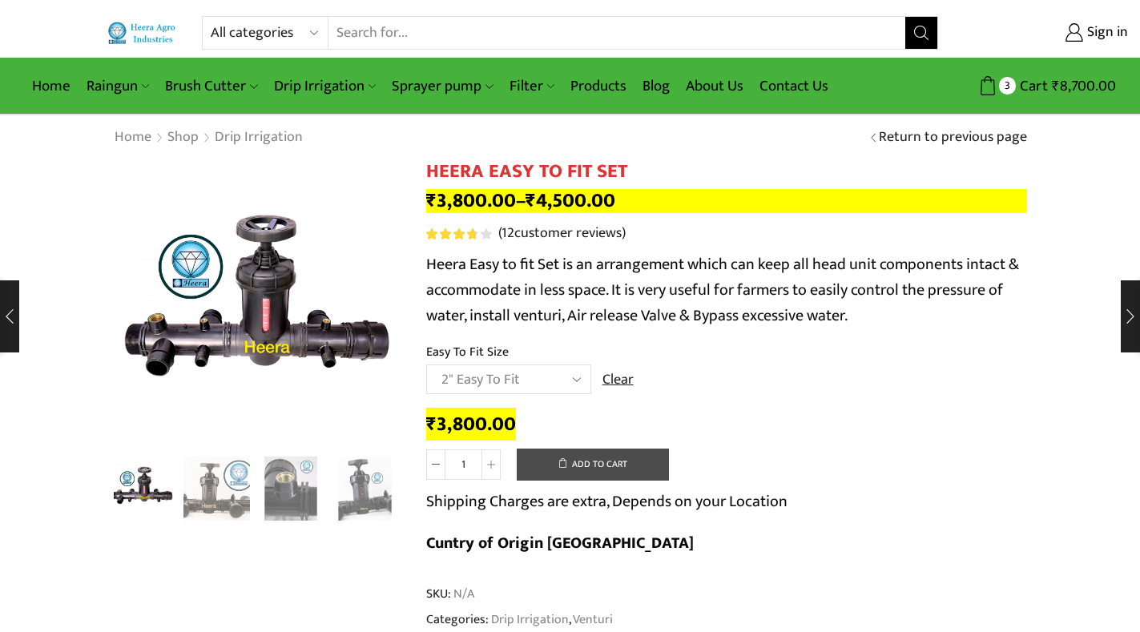
click at [623, 459] on button "Add to cart" at bounding box center [593, 465] width 152 height 32
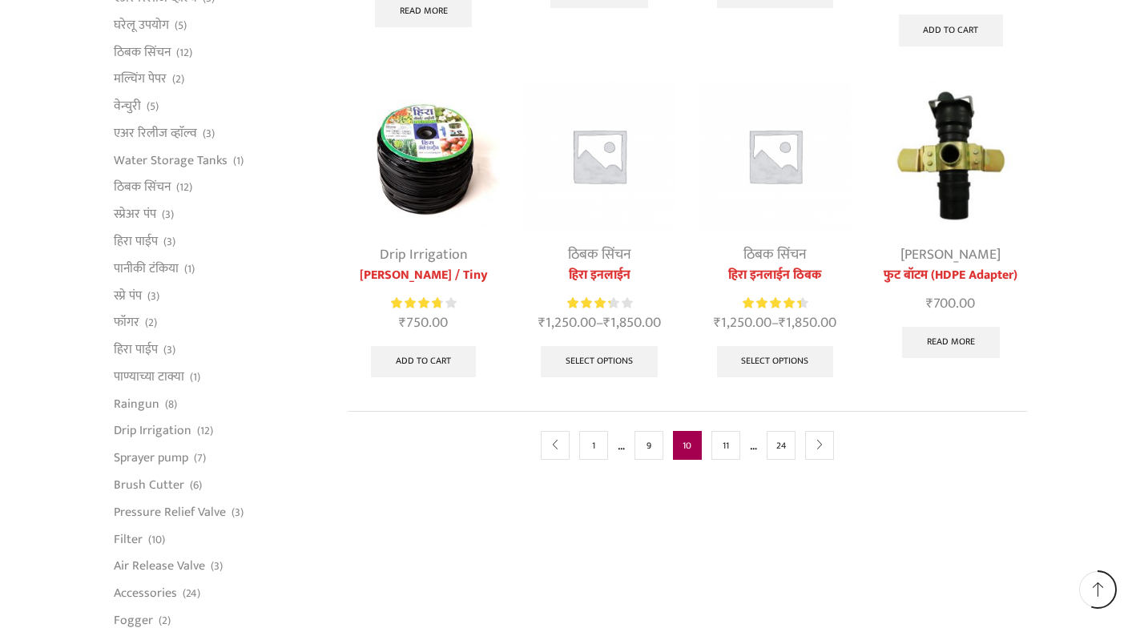
scroll to position [881, 0]
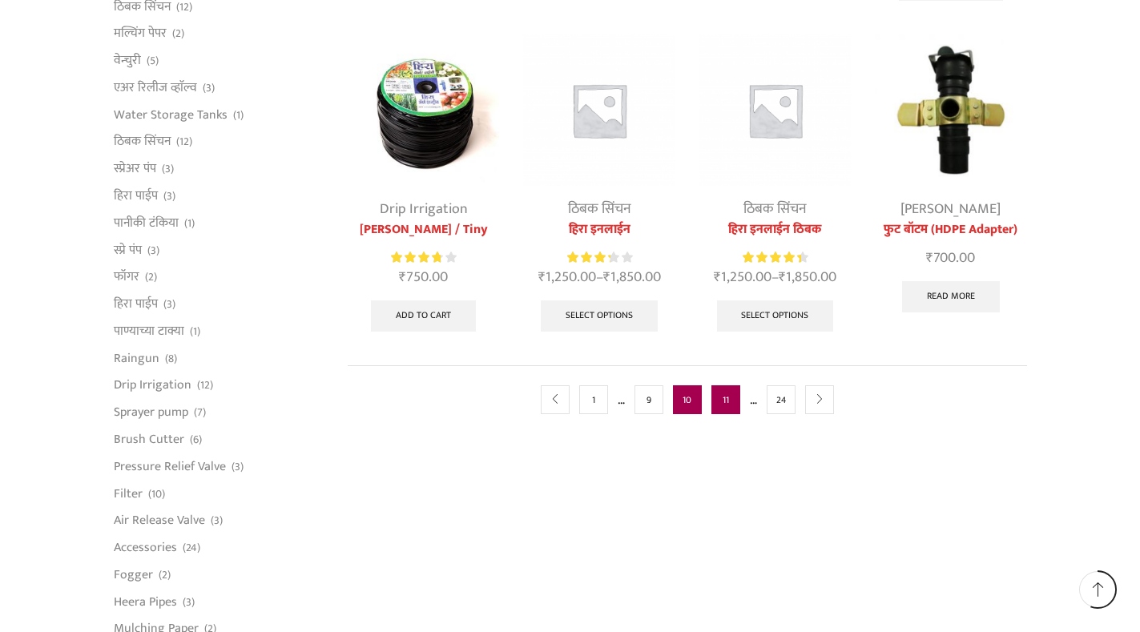
click at [722, 407] on link "11" at bounding box center [726, 399] width 29 height 29
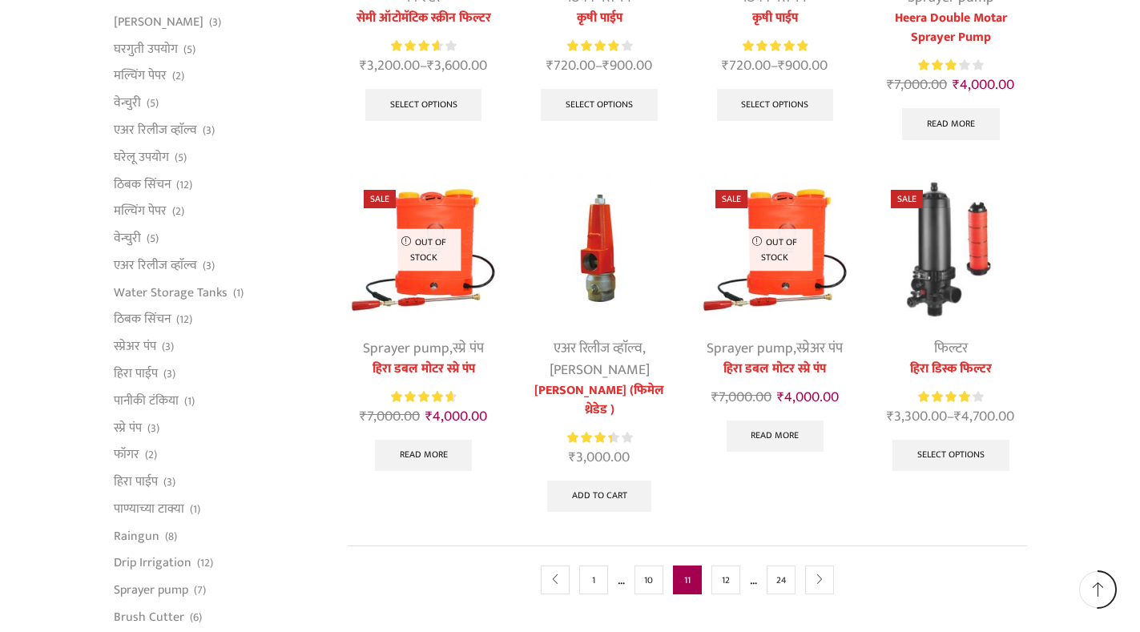
scroll to position [801, 0]
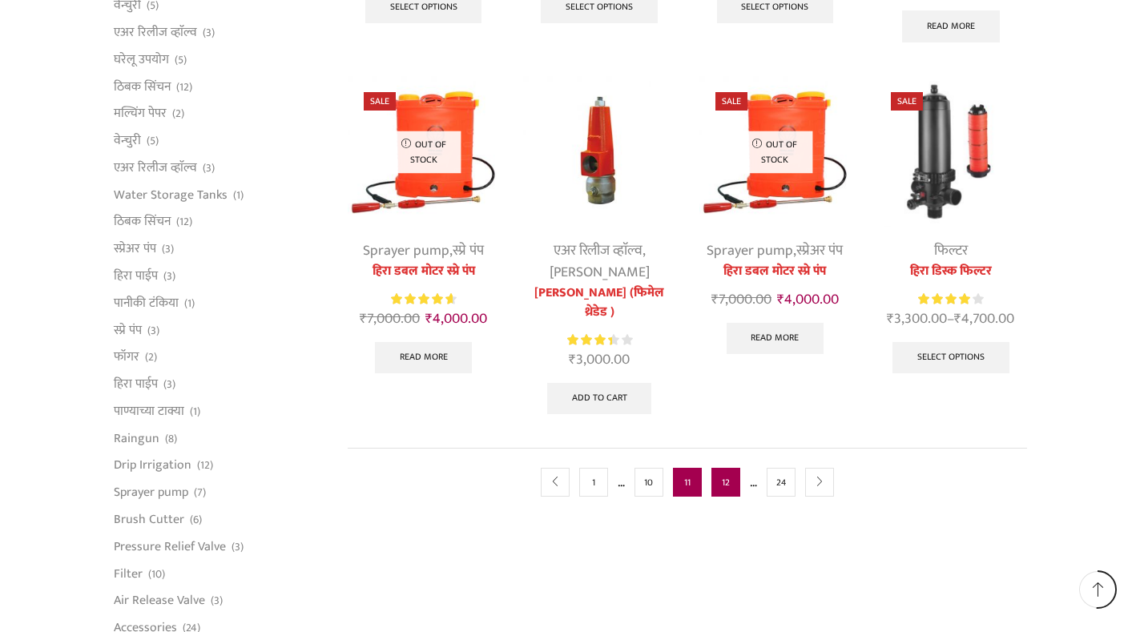
click at [715, 484] on link "12" at bounding box center [726, 482] width 29 height 29
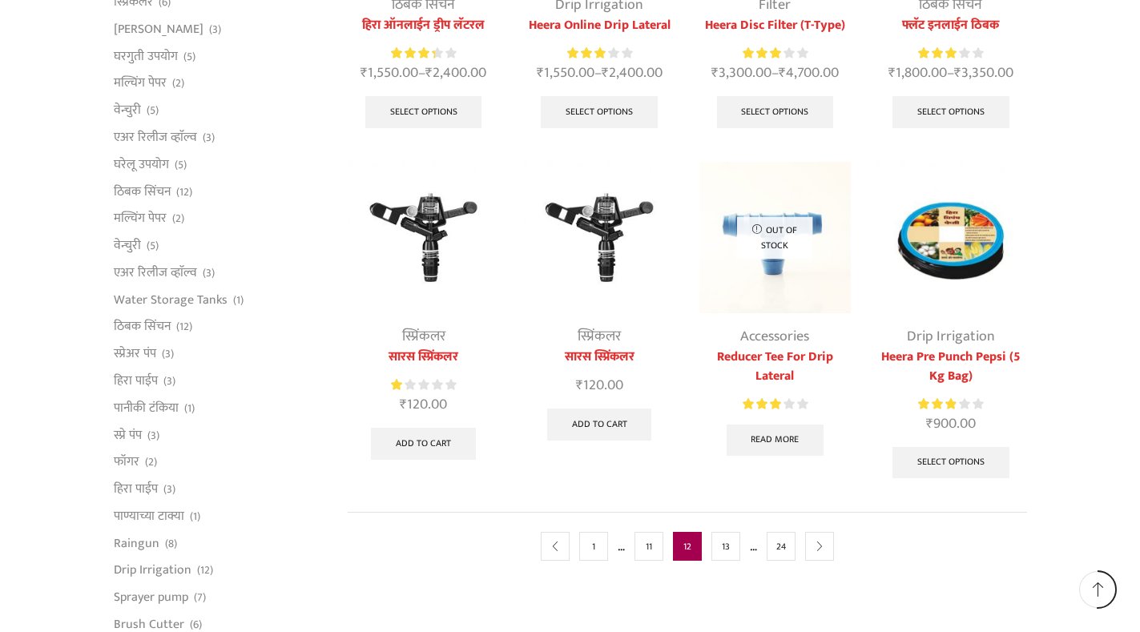
scroll to position [801, 0]
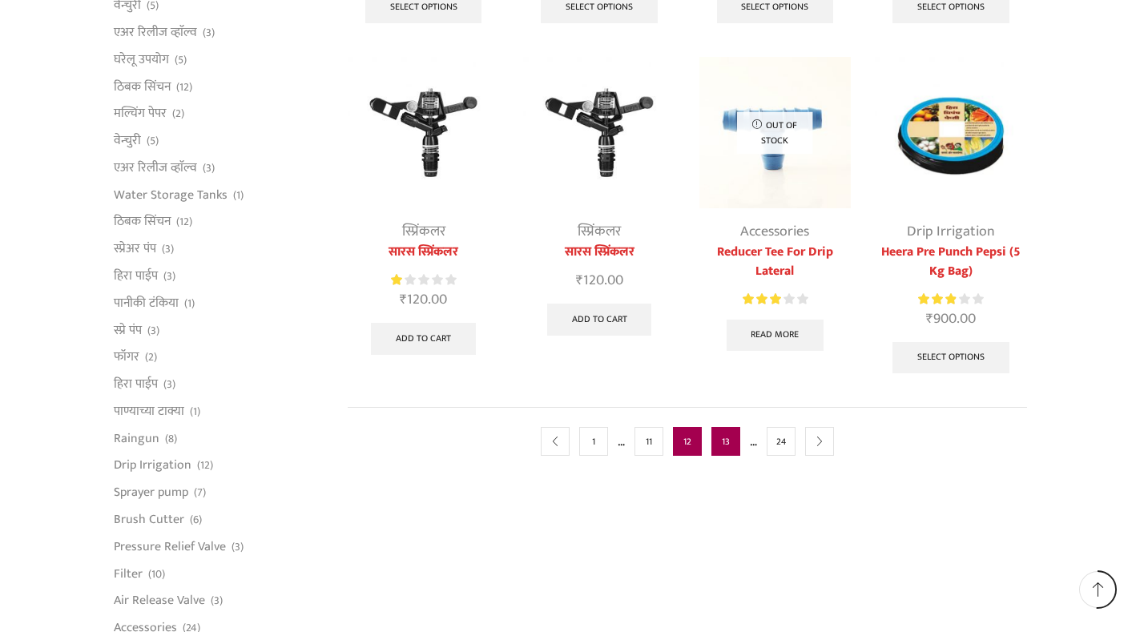
click at [727, 444] on link "13" at bounding box center [726, 441] width 29 height 29
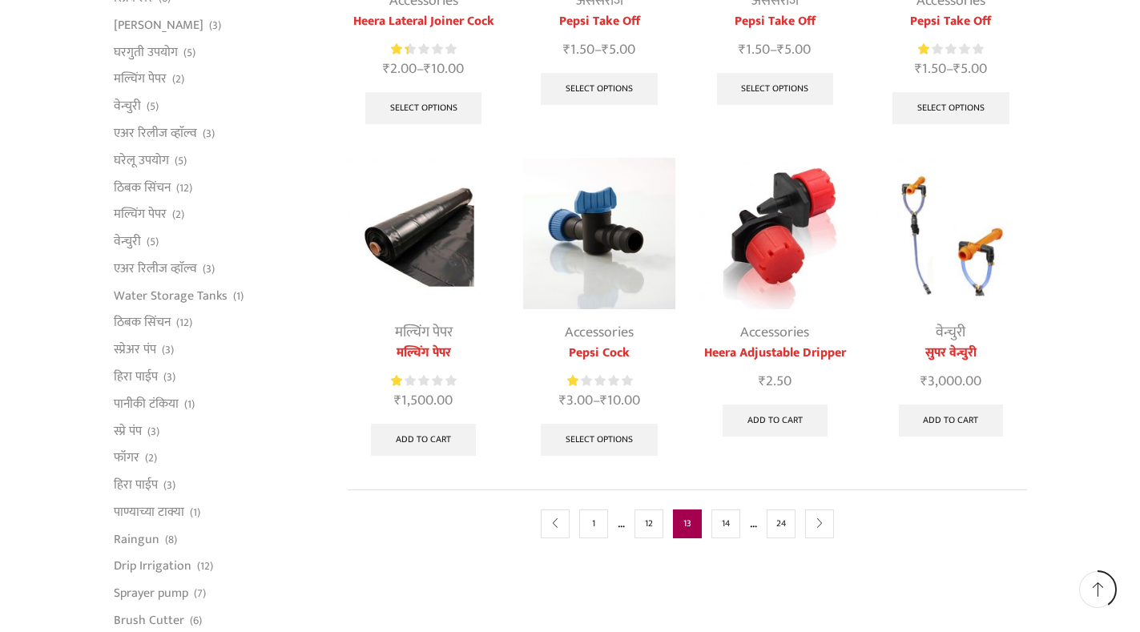
scroll to position [721, 0]
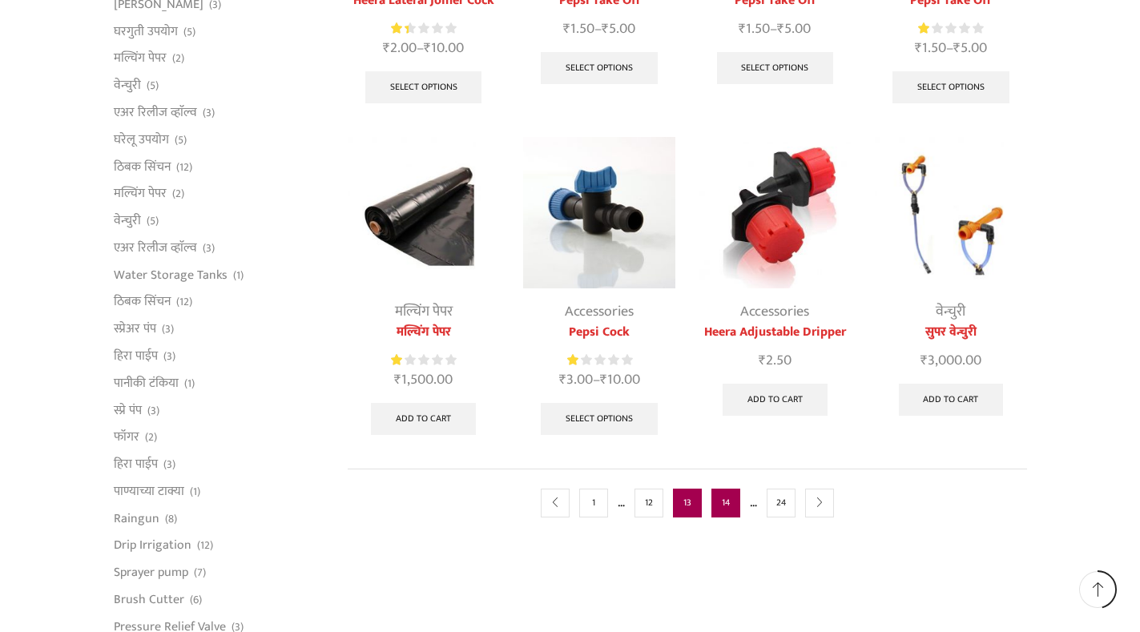
click at [722, 511] on link "14" at bounding box center [726, 503] width 29 height 29
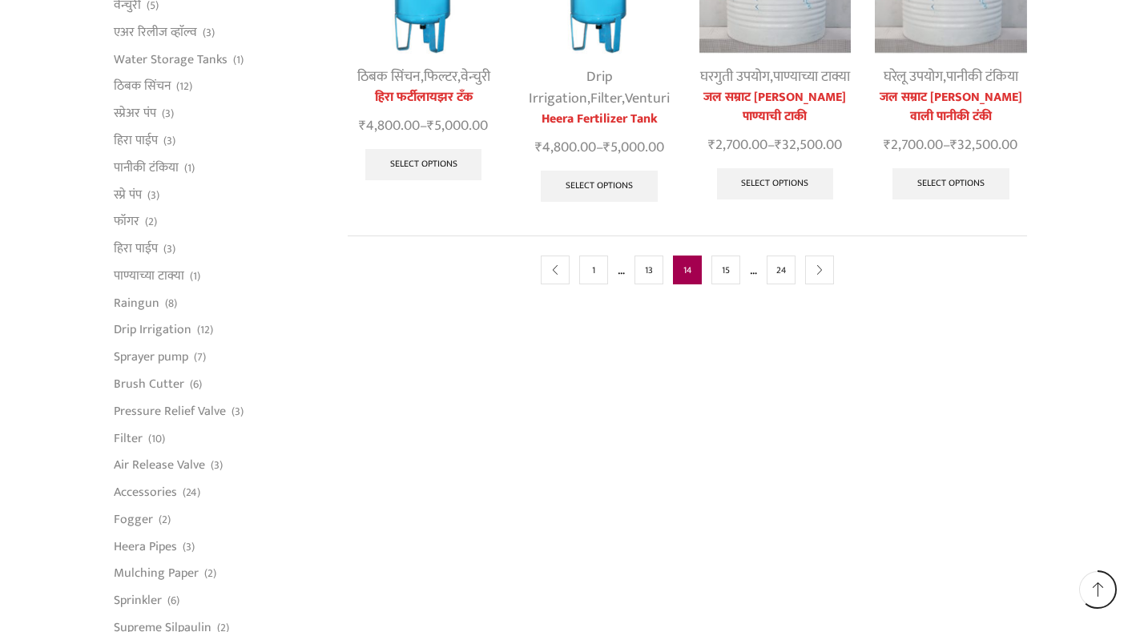
scroll to position [962, 0]
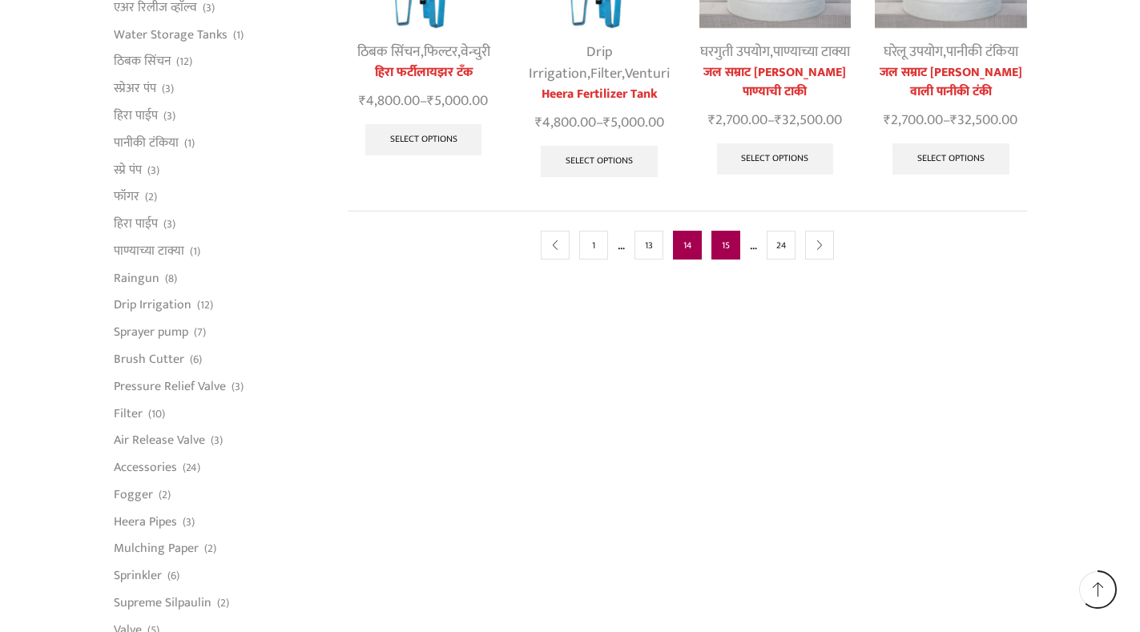
click at [732, 260] on link "15" at bounding box center [726, 245] width 29 height 29
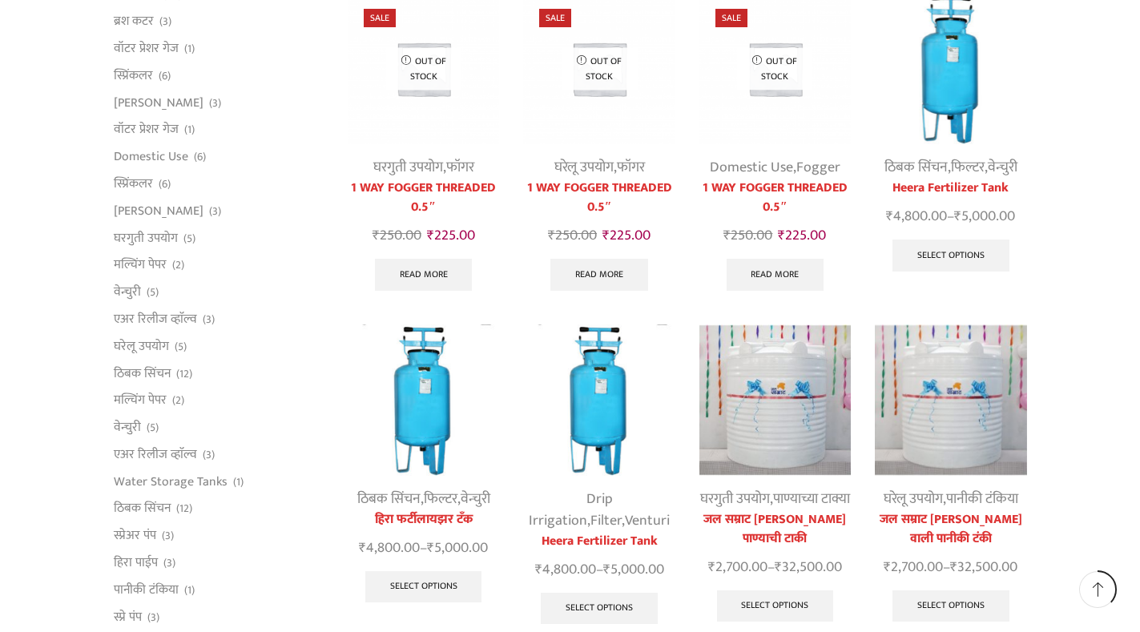
scroll to position [481, 0]
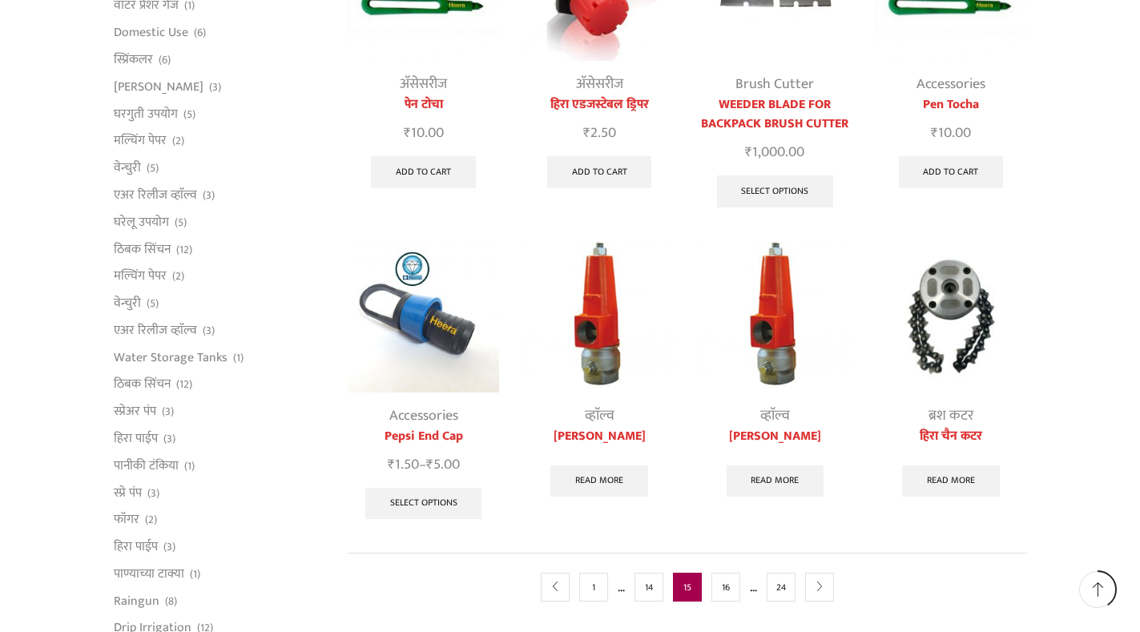
scroll to position [641, 0]
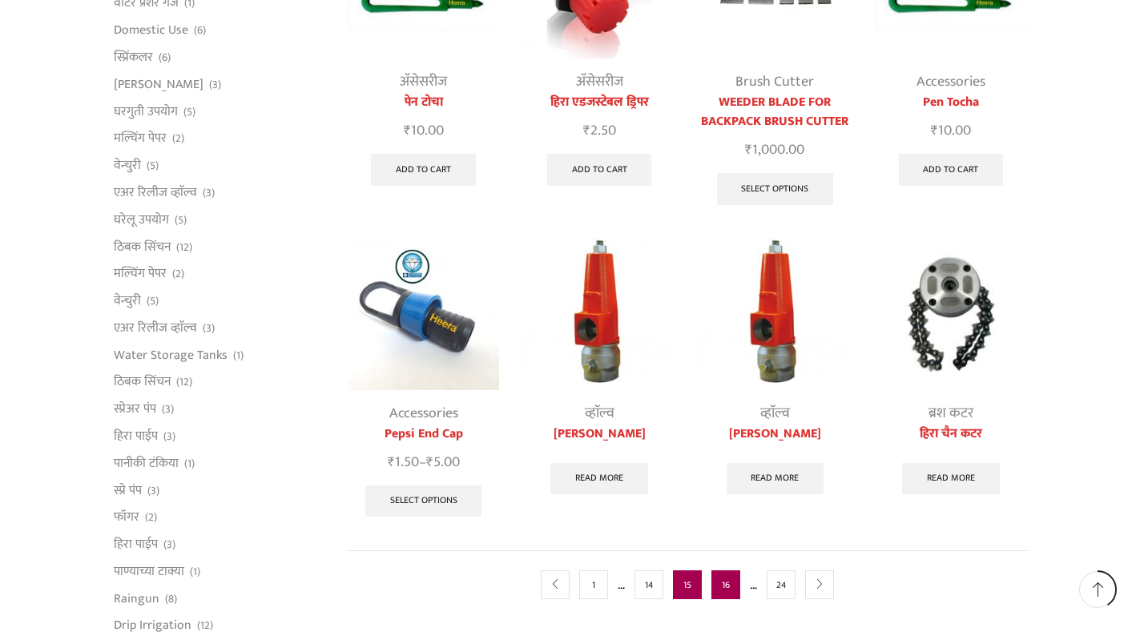
click at [728, 594] on link "16" at bounding box center [726, 585] width 29 height 29
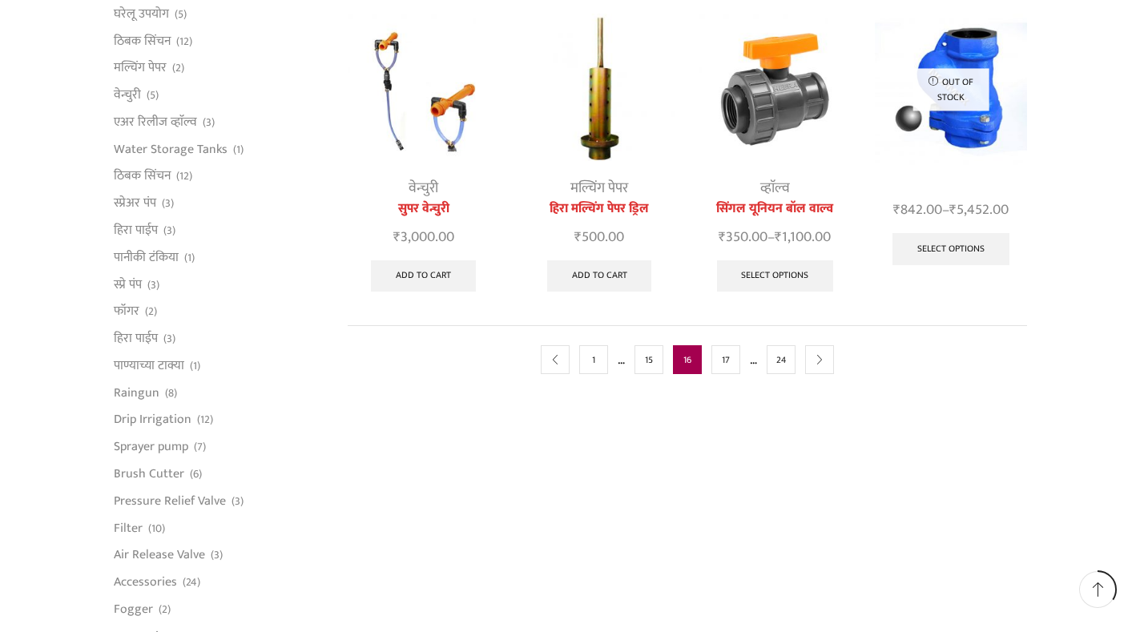
scroll to position [881, 0]
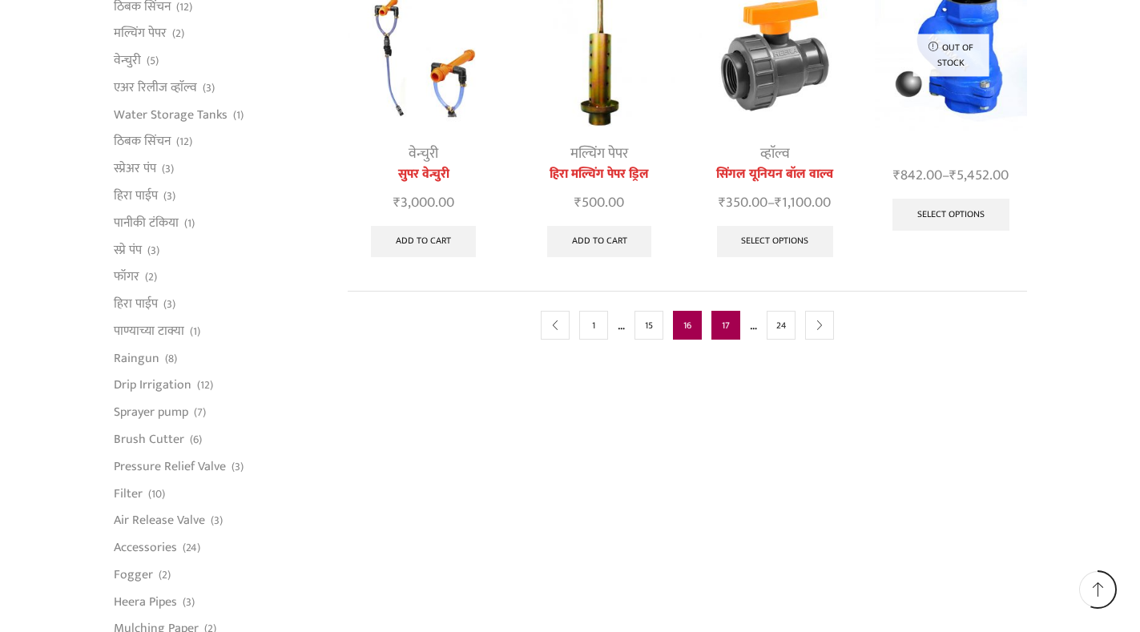
click at [732, 330] on link "17" at bounding box center [726, 325] width 29 height 29
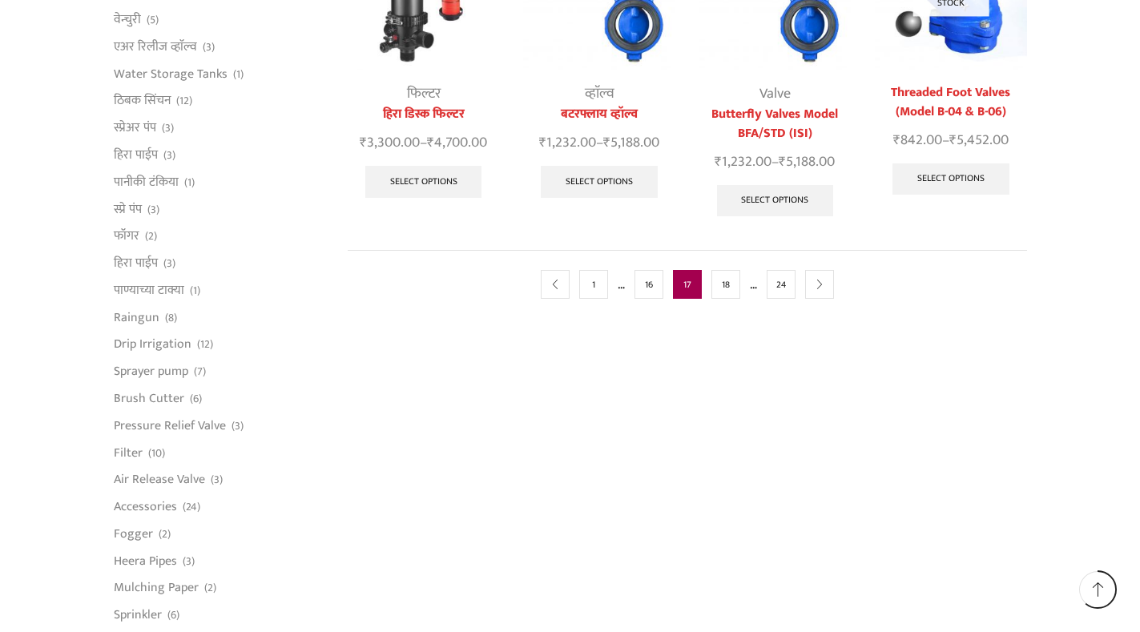
scroll to position [962, 0]
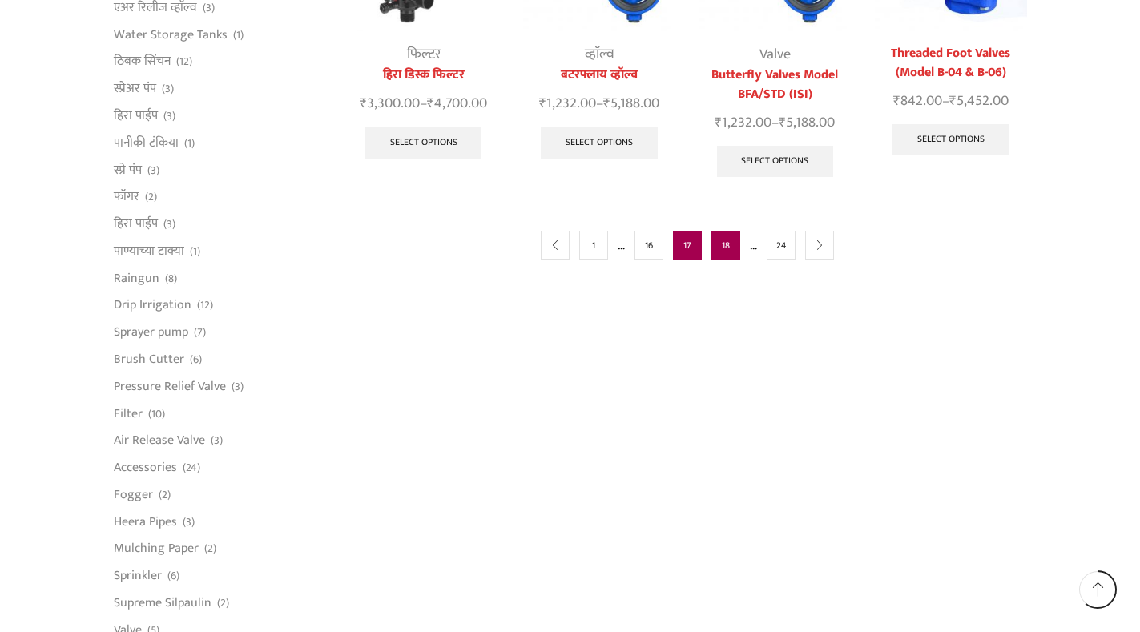
click at [717, 244] on link "18" at bounding box center [726, 245] width 29 height 29
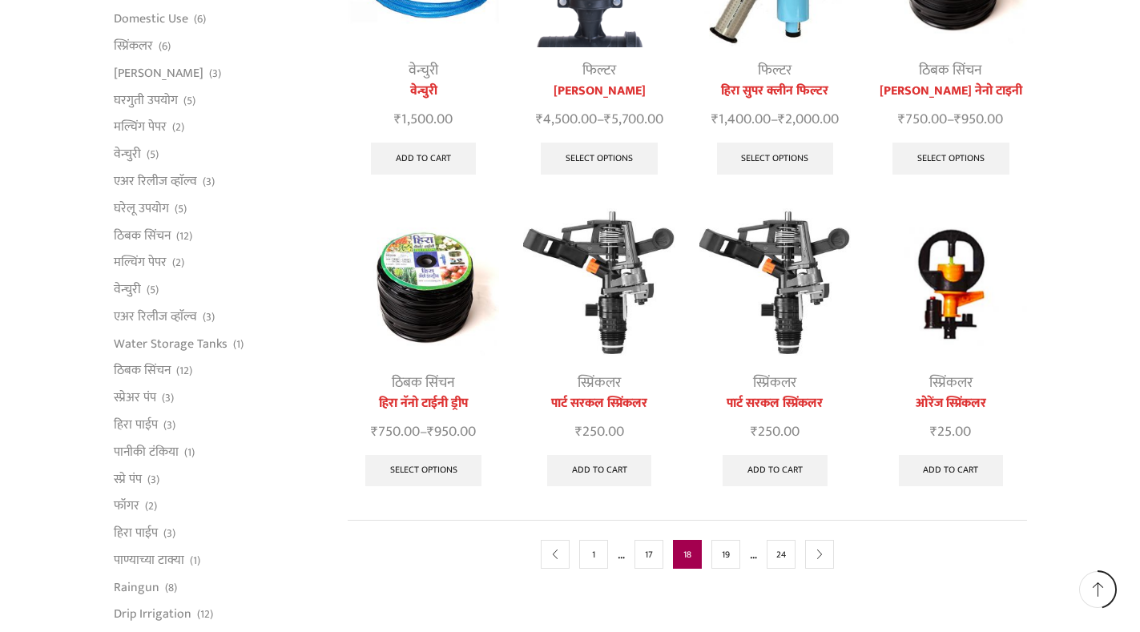
scroll to position [721, 0]
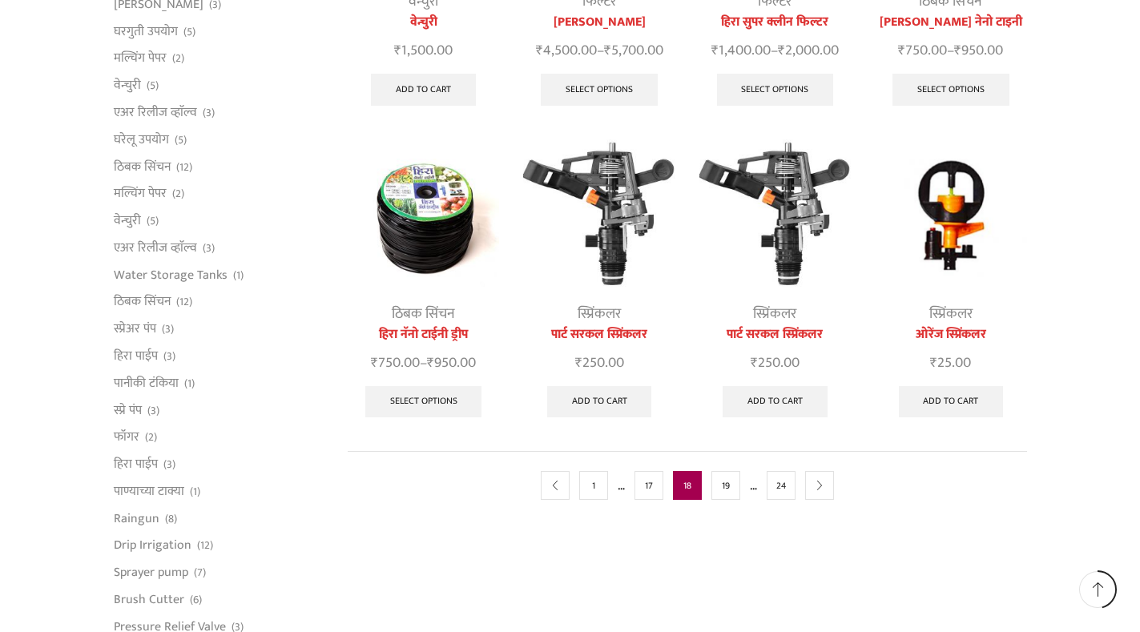
click at [603, 260] on img at bounding box center [598, 214] width 151 height 151
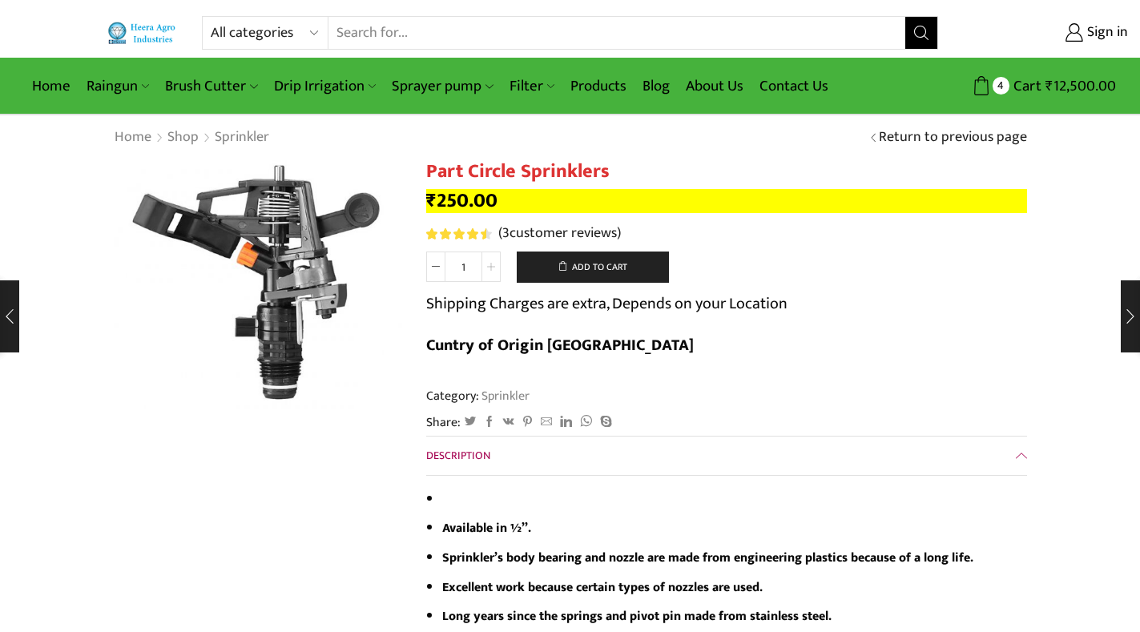
click at [492, 276] on span at bounding box center [491, 267] width 19 height 30
click at [438, 277] on span at bounding box center [435, 267] width 19 height 30
type input "1"
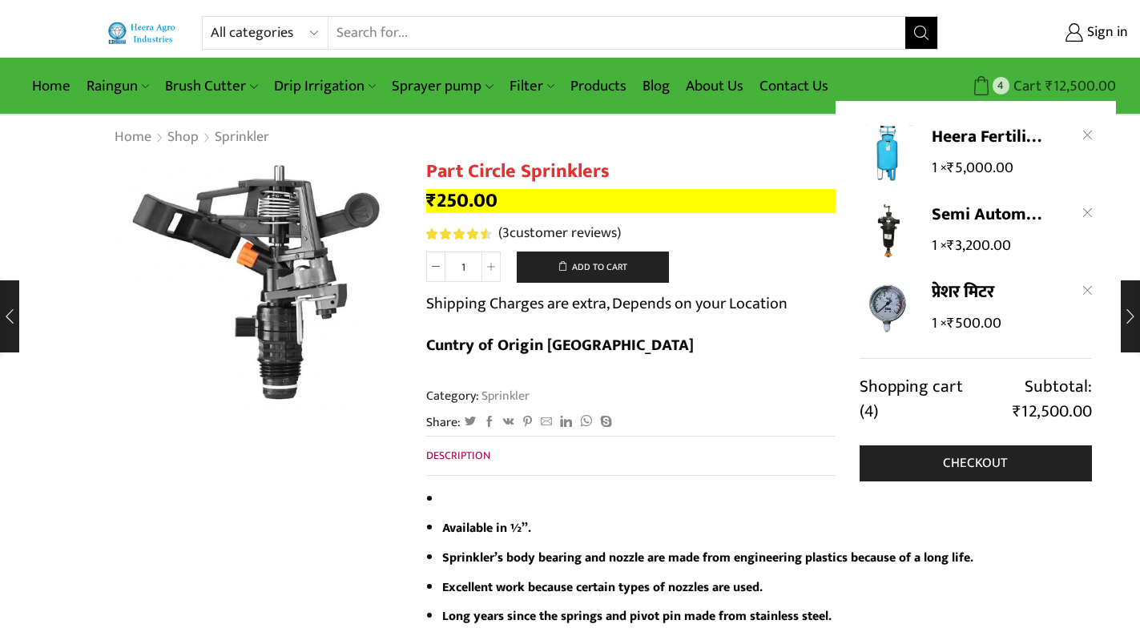
click at [1058, 78] on bdi "₹ 12,500.00" at bounding box center [1081, 86] width 71 height 25
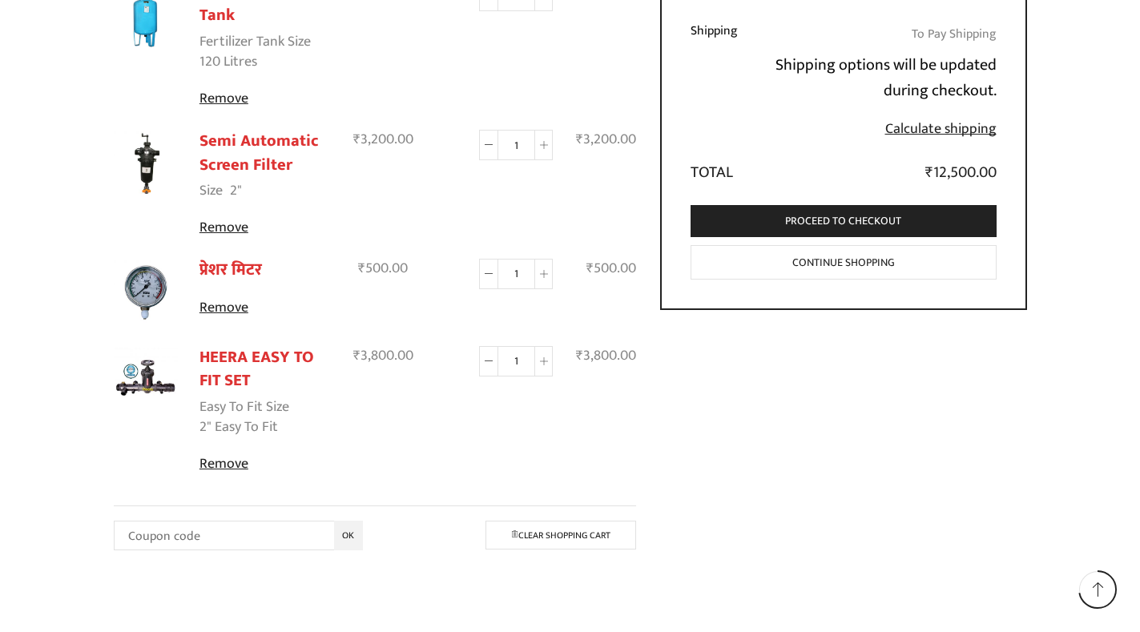
scroll to position [321, 0]
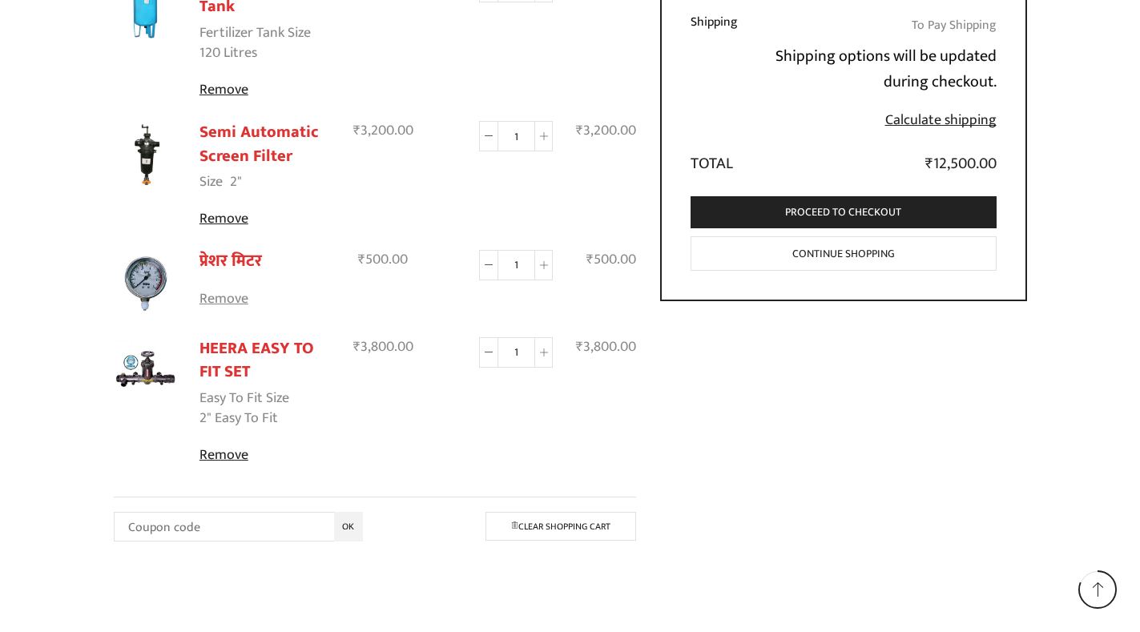
click at [203, 305] on link "Remove" at bounding box center [266, 299] width 133 height 21
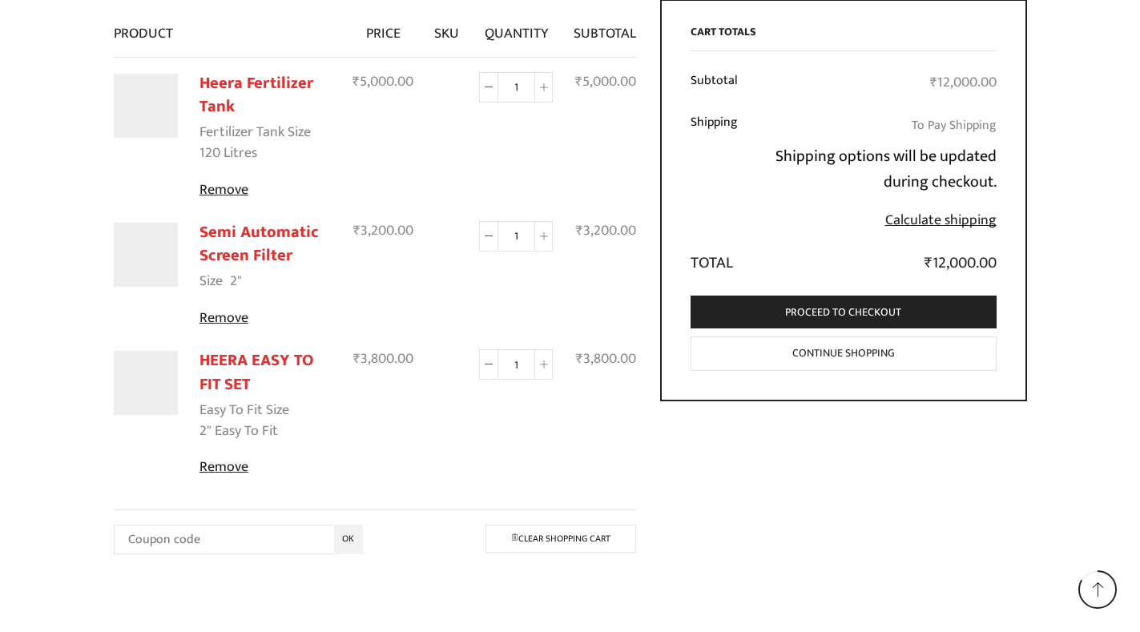
scroll to position [319, 0]
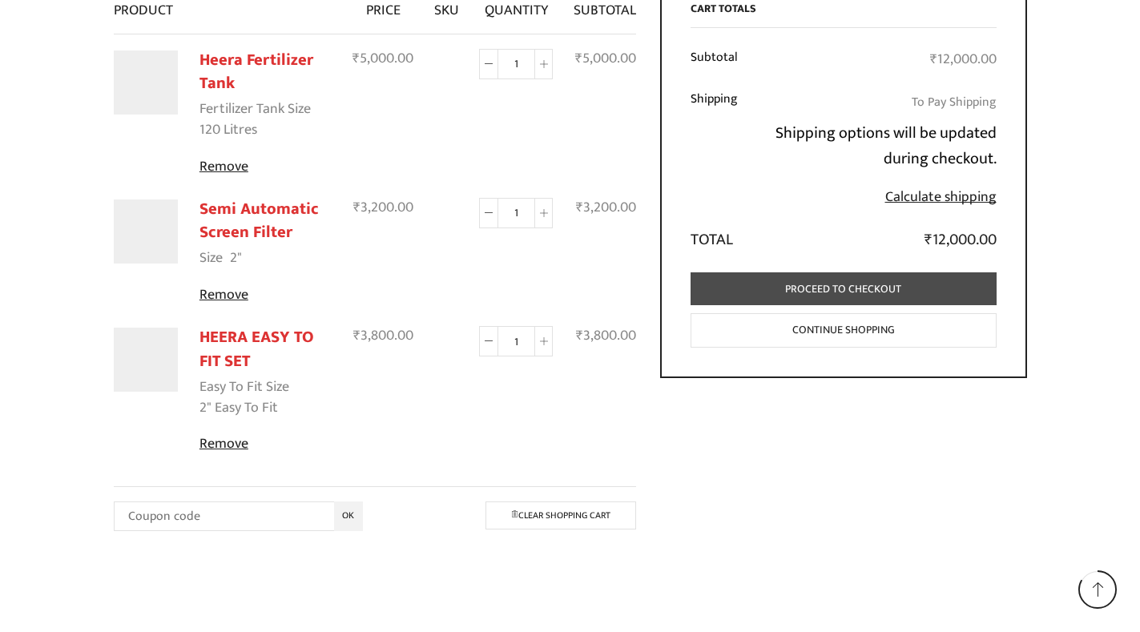
click at [815, 289] on link "Proceed to checkout" at bounding box center [844, 288] width 306 height 33
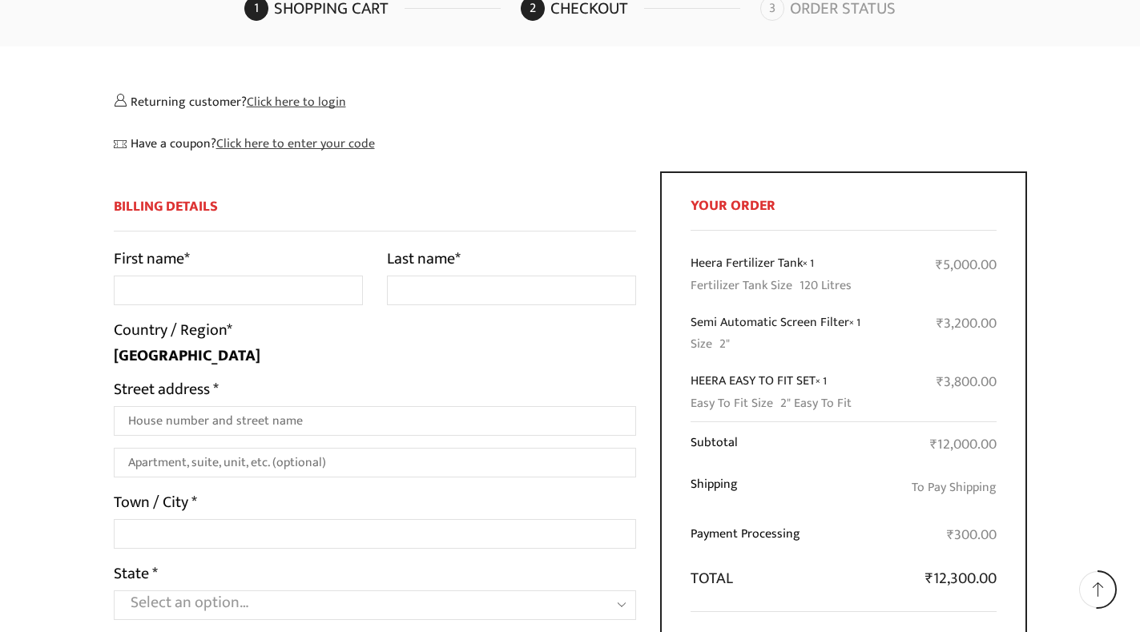
scroll to position [131, 0]
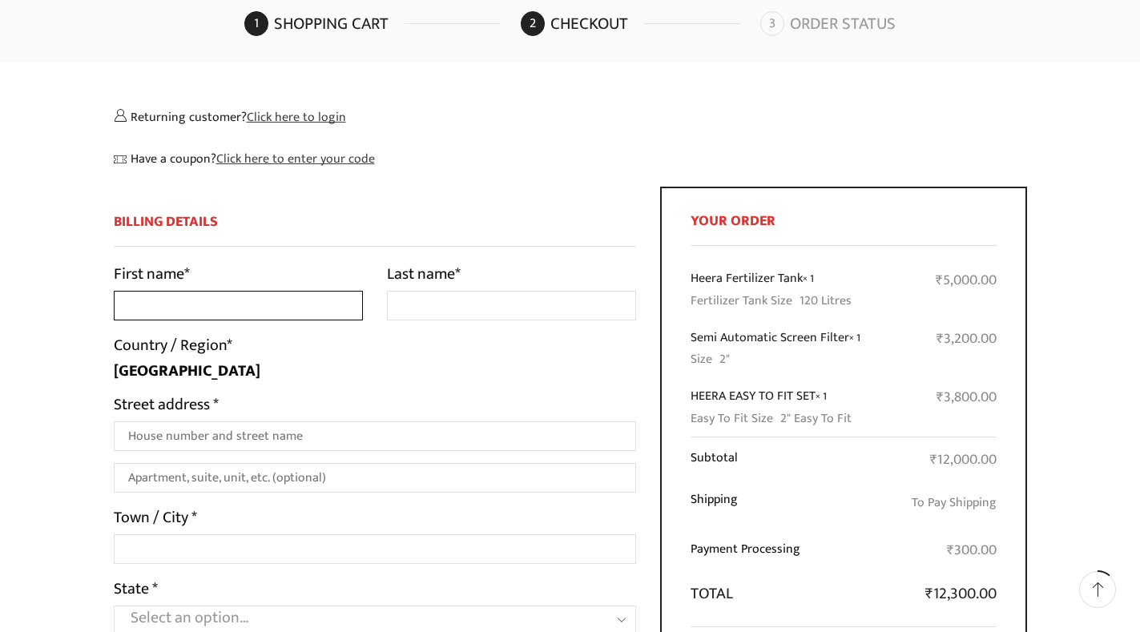
click at [188, 302] on input "First name *" at bounding box center [238, 306] width 249 height 30
type input "[PERSON_NAME]"
type input "urs"
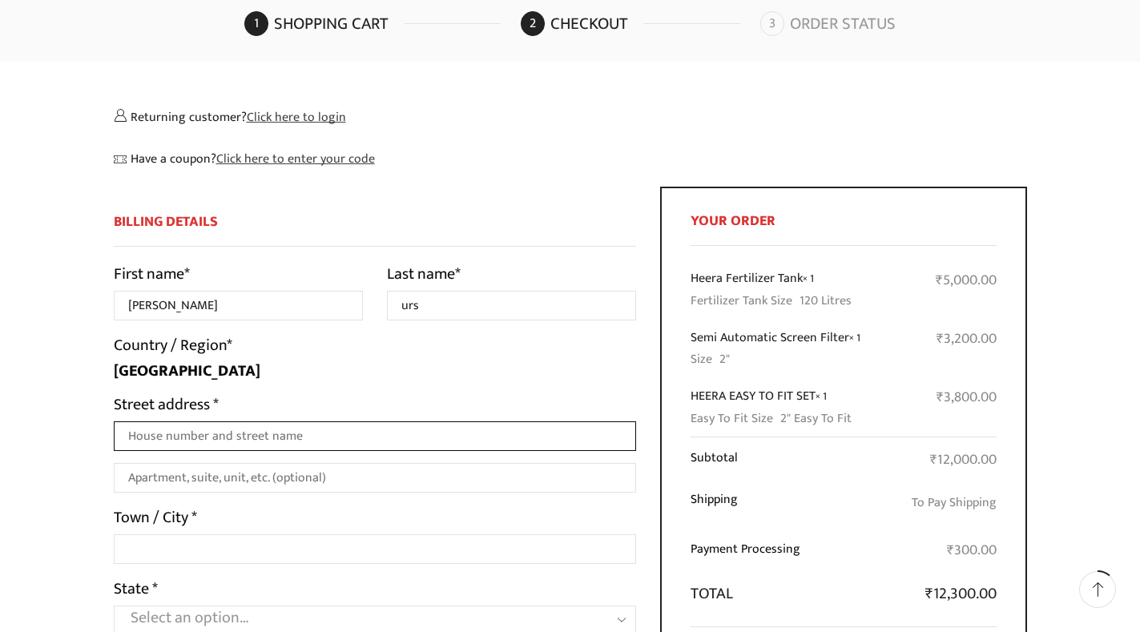
type input "[STREET_ADDRESS]"
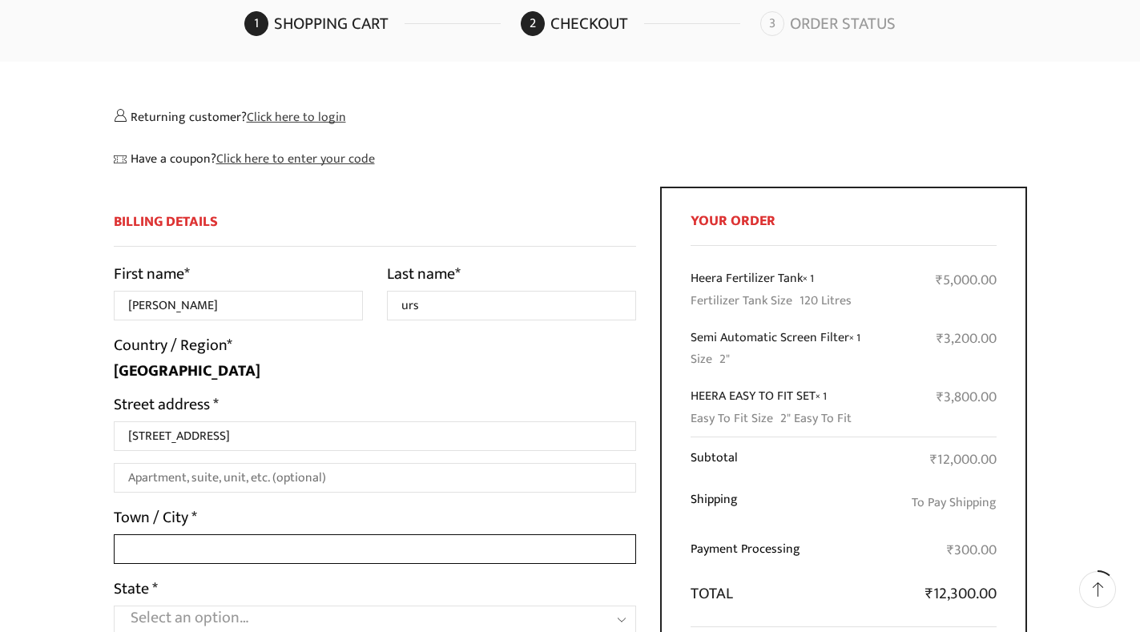
type input "mysore"
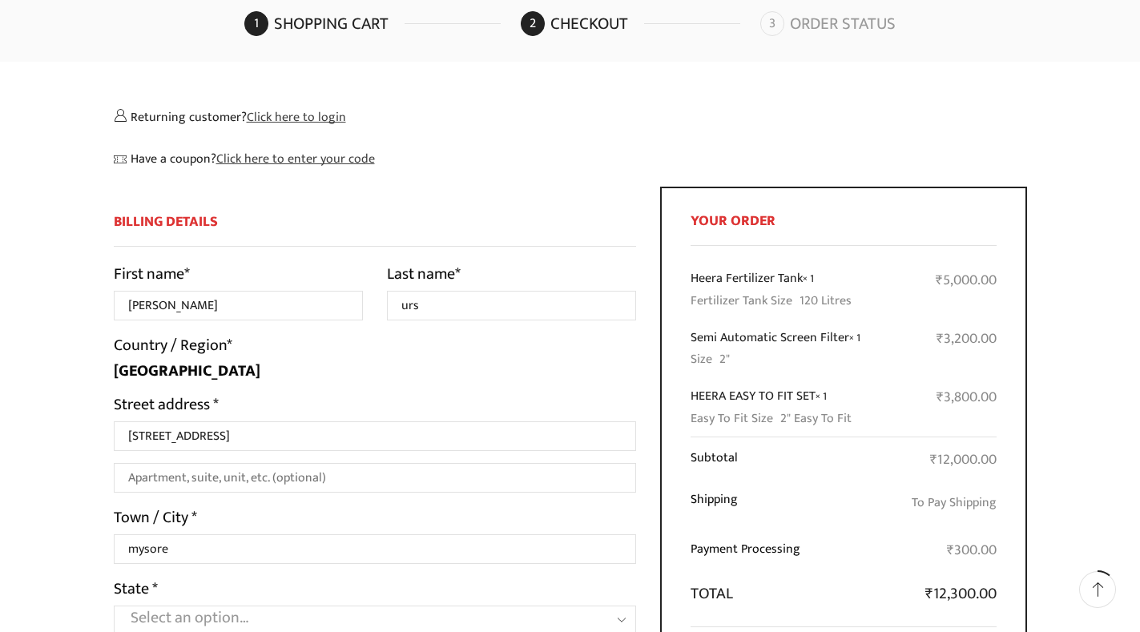
select select "KA"
type input "570018"
type input "09342102362"
type input "[EMAIL_ADDRESS][DOMAIN_NAME]"
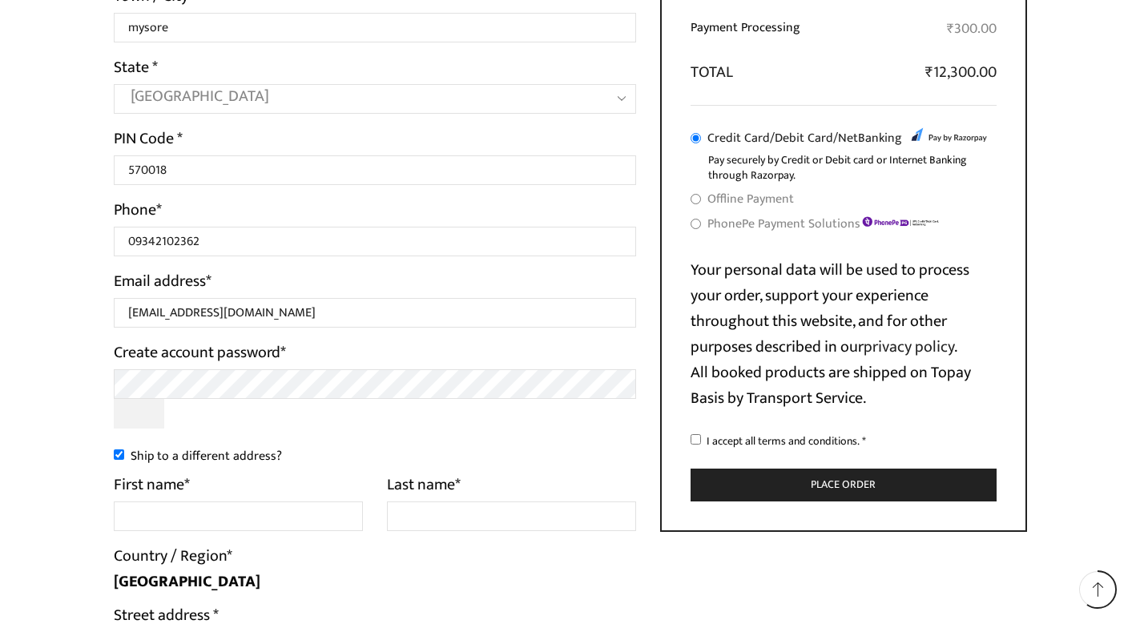
scroll to position [695, 0]
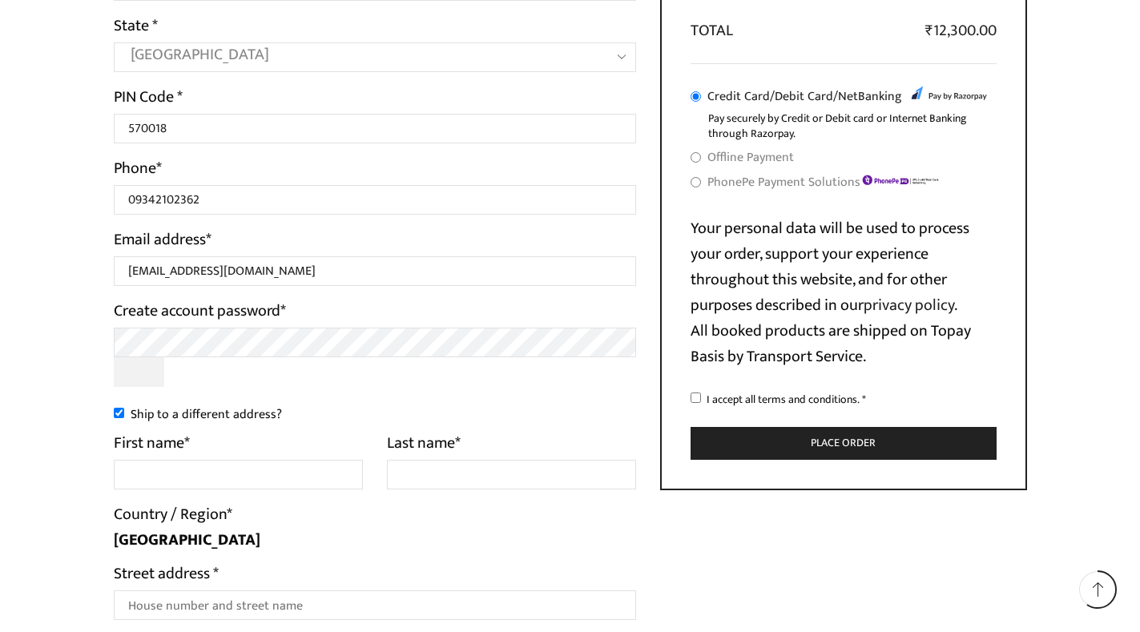
click at [583, 391] on div "Create account password *" at bounding box center [375, 348] width 523 height 101
click at [117, 413] on input "Ship to a different address?" at bounding box center [119, 413] width 10 height 10
checkbox input "false"
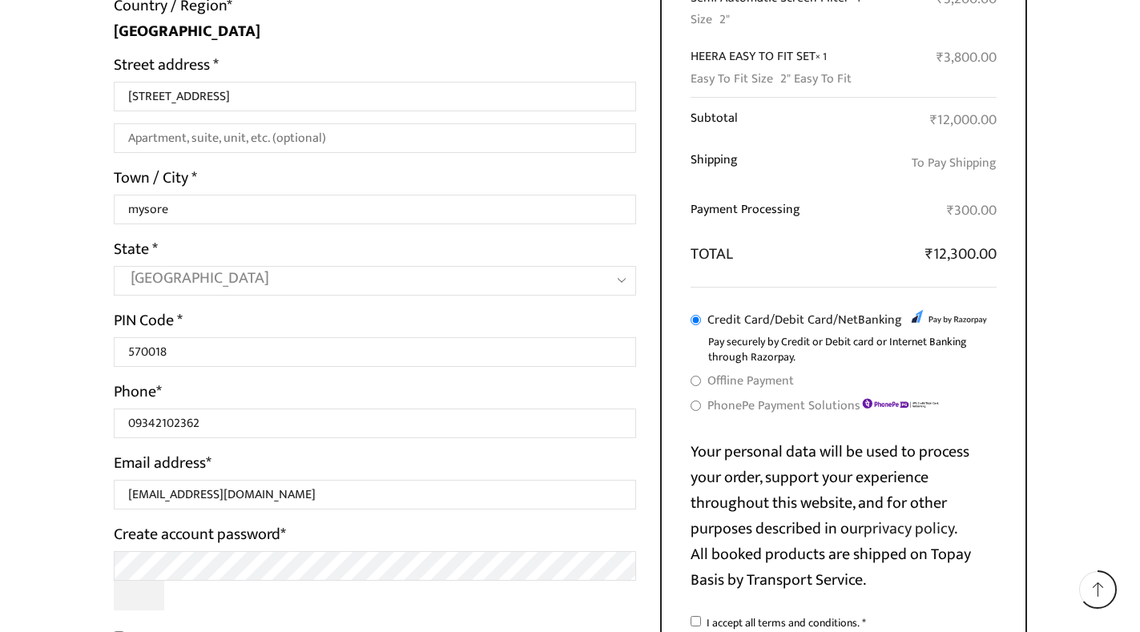
scroll to position [454, 0]
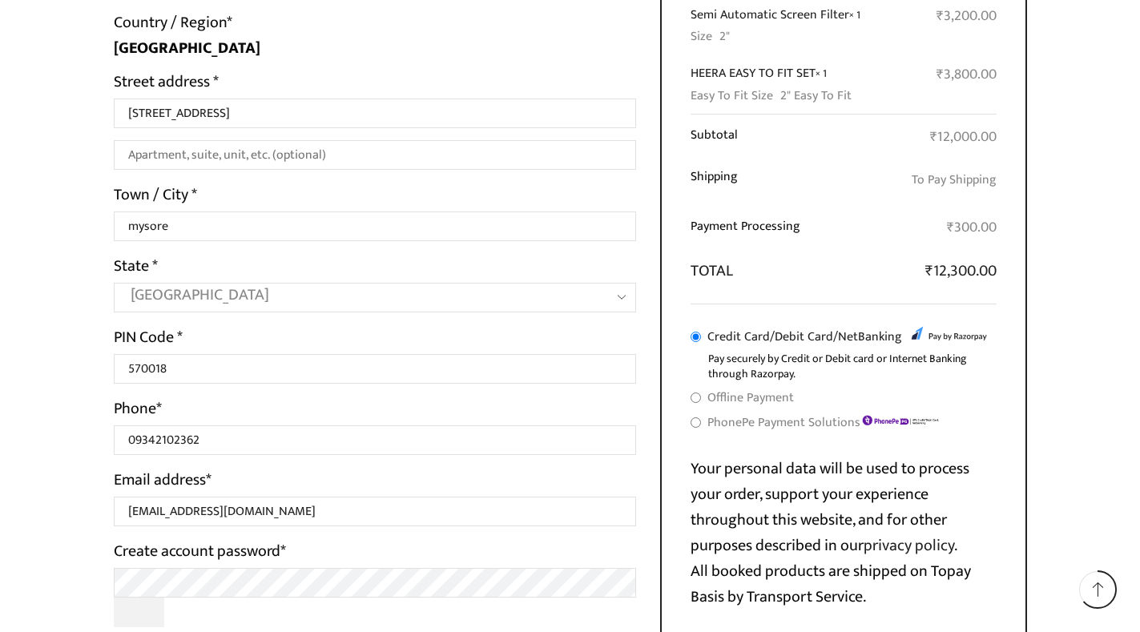
click at [697, 428] on input "PhonePe Payment Solutions" at bounding box center [696, 423] width 10 height 10
radio input "true"
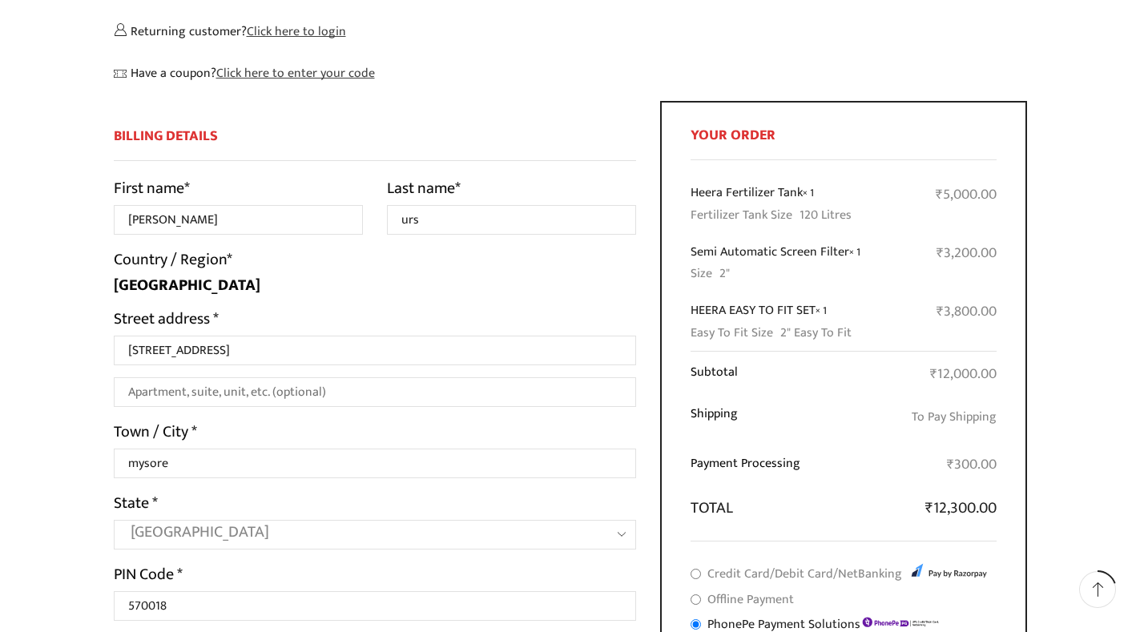
scroll to position [134, 0]
